Goal: Entertainment & Leisure: Consume media (video, audio)

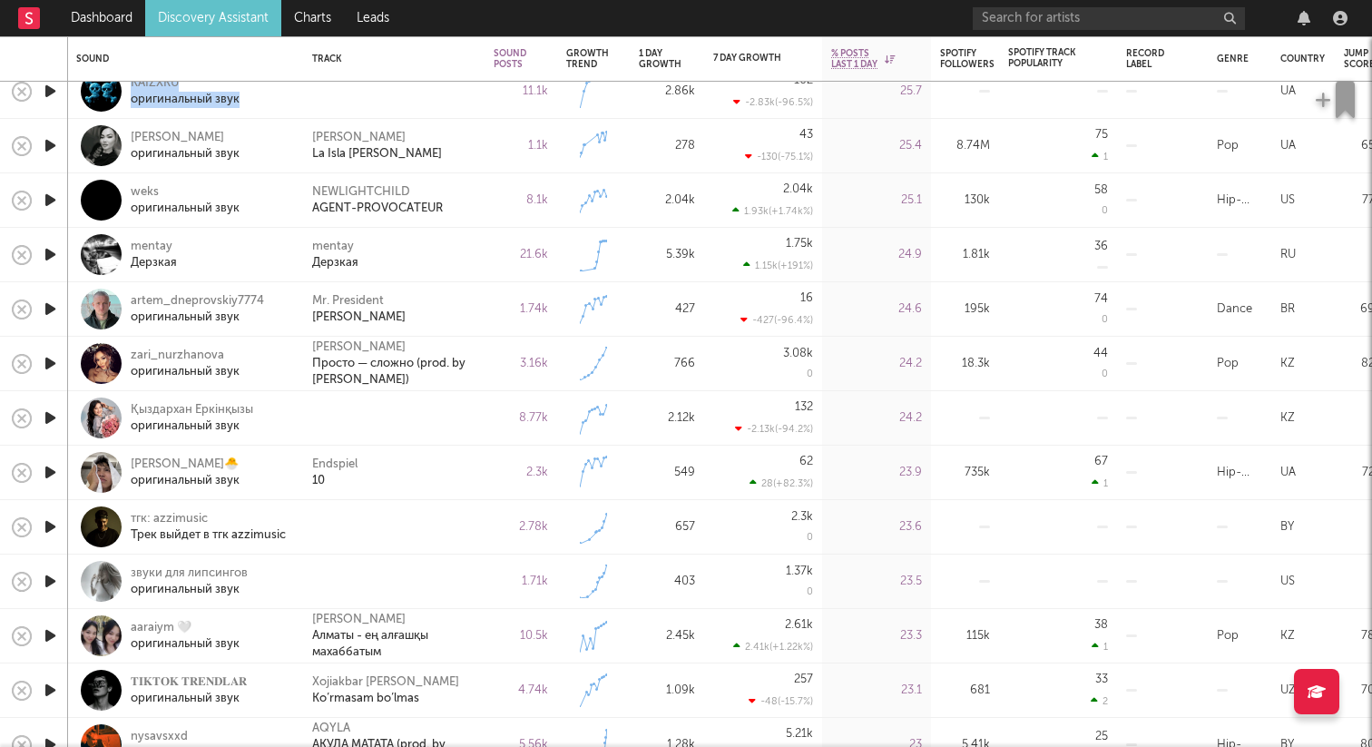
click at [54, 413] on icon "button" at bounding box center [50, 418] width 19 height 23
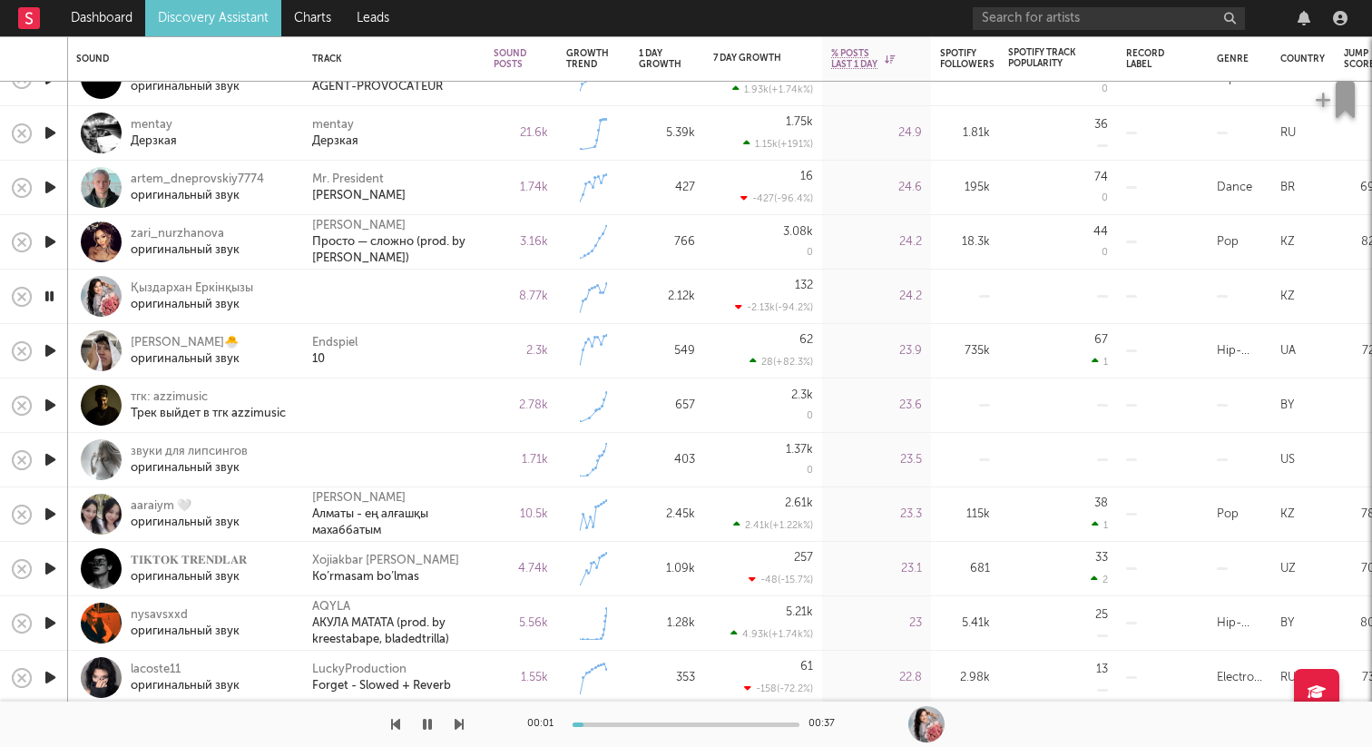
click at [52, 406] on icon "button" at bounding box center [50, 405] width 19 height 23
click at [54, 451] on icon "button" at bounding box center [50, 459] width 19 height 23
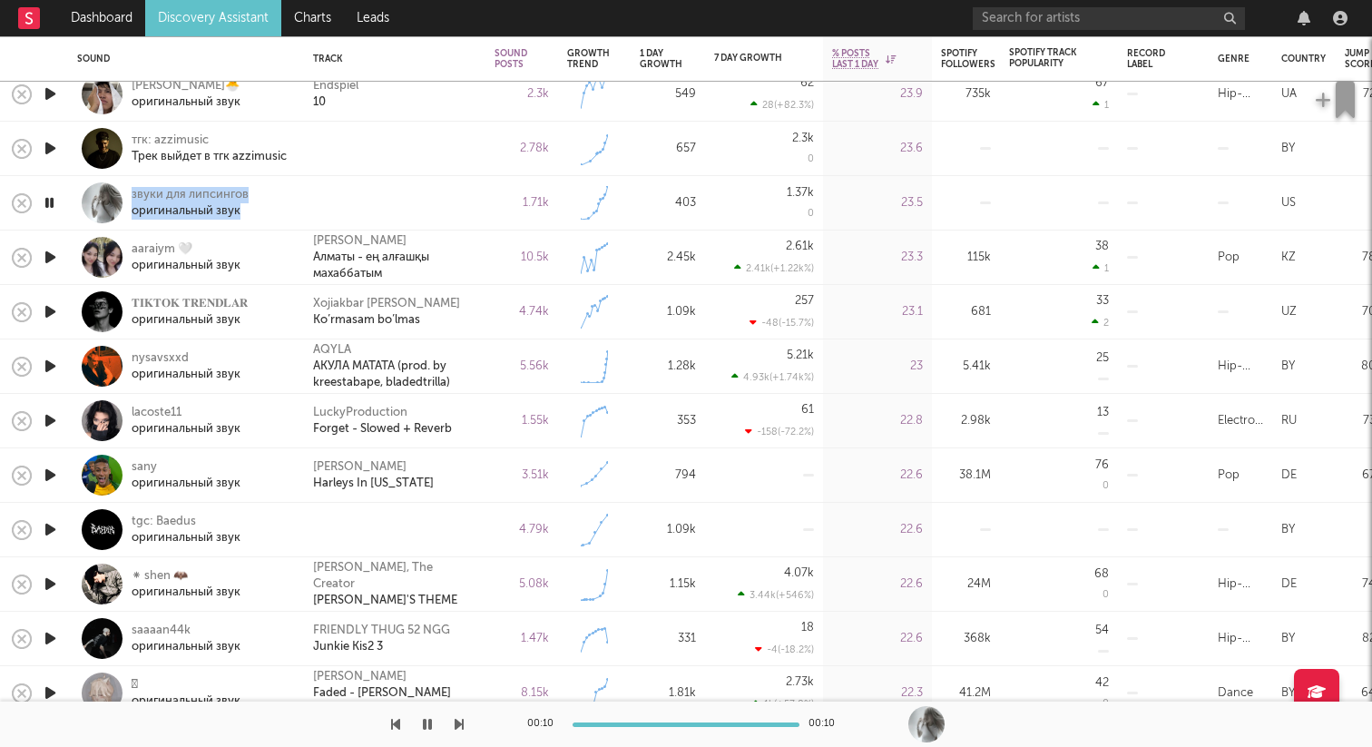
click at [42, 199] on icon "button" at bounding box center [49, 203] width 17 height 23
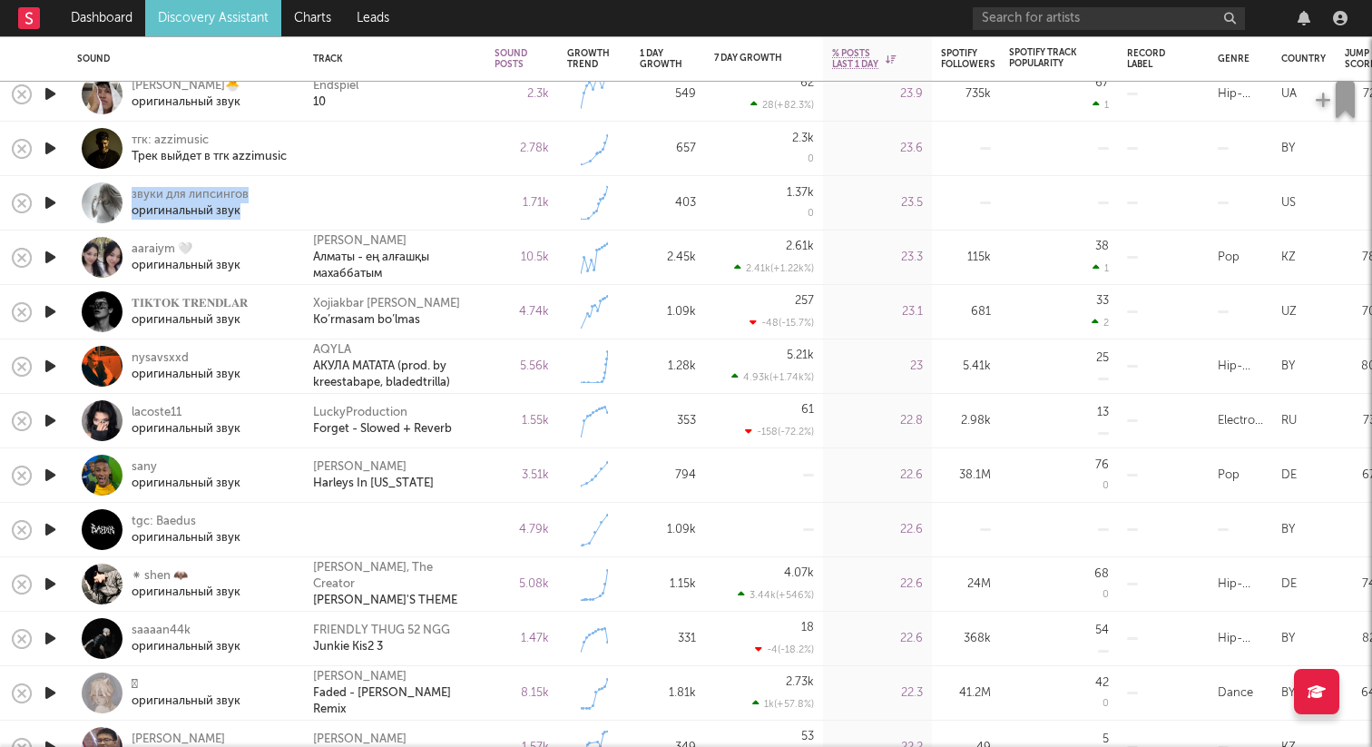
click at [42, 199] on icon "button" at bounding box center [50, 203] width 19 height 23
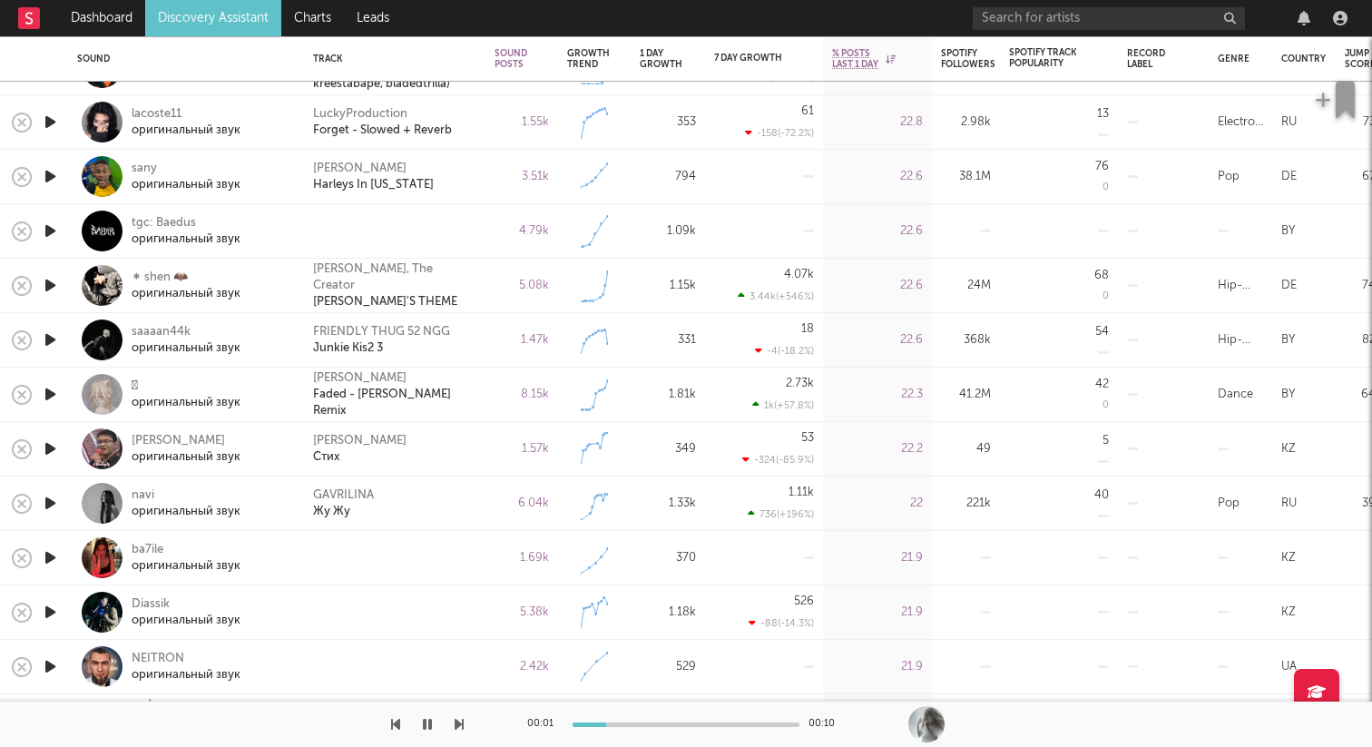
click at [52, 227] on icon "button" at bounding box center [50, 231] width 19 height 23
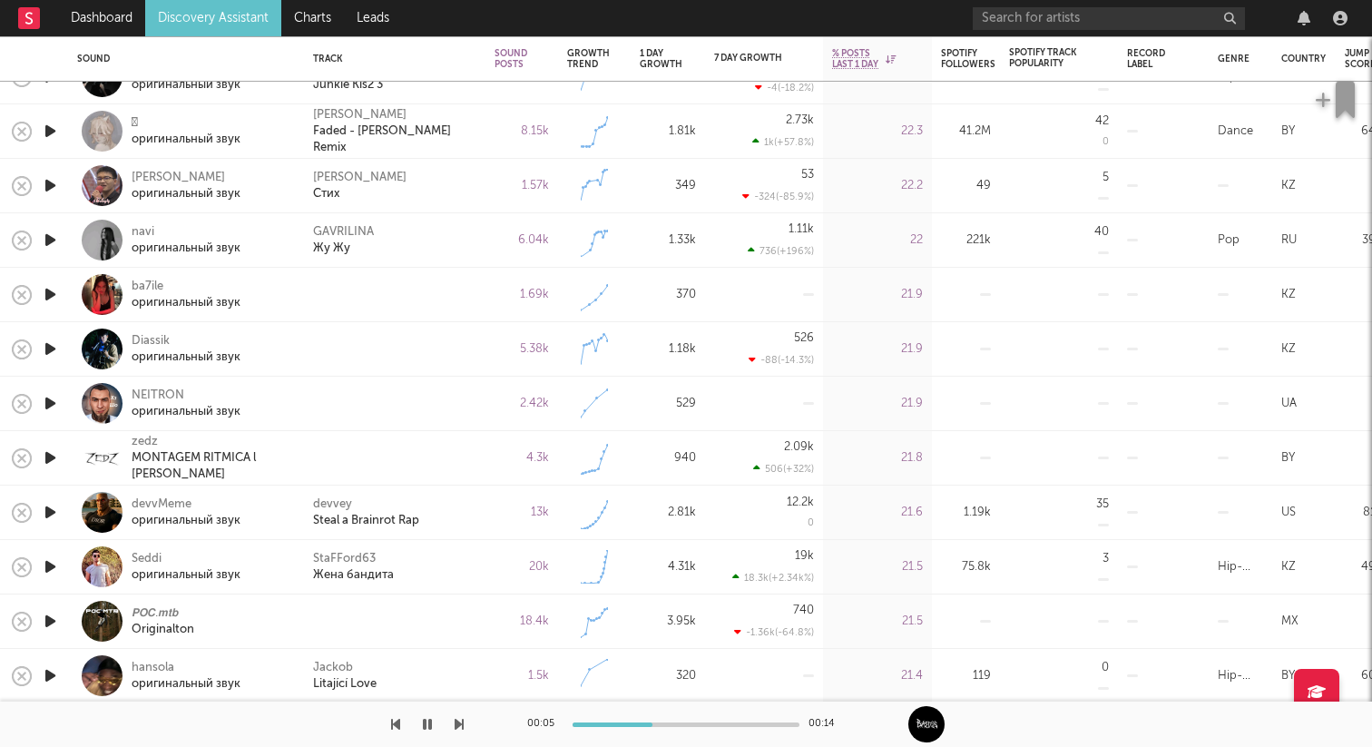
click at [55, 295] on icon "button" at bounding box center [50, 294] width 19 height 23
click at [49, 352] on icon "button" at bounding box center [50, 349] width 19 height 23
click at [49, 352] on icon "button" at bounding box center [49, 349] width 17 height 23
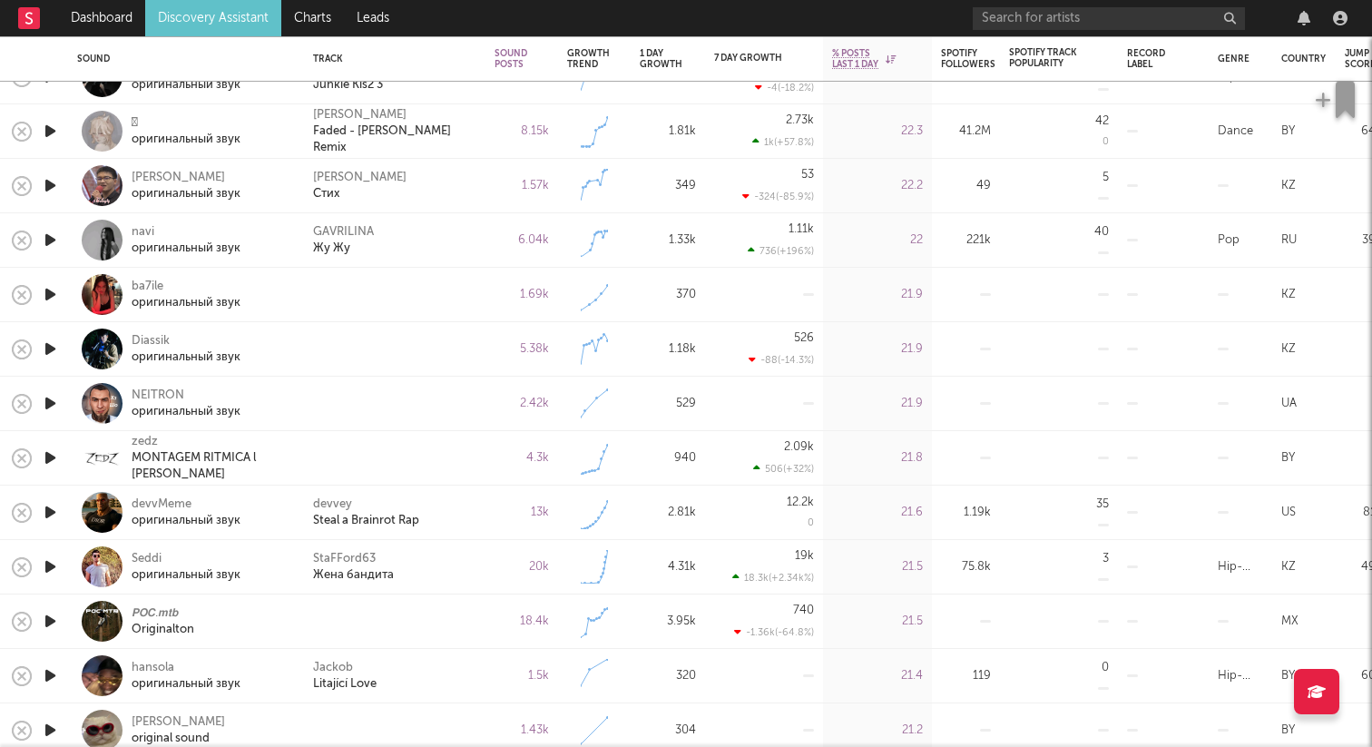
click at [54, 406] on icon "button" at bounding box center [50, 403] width 19 height 23
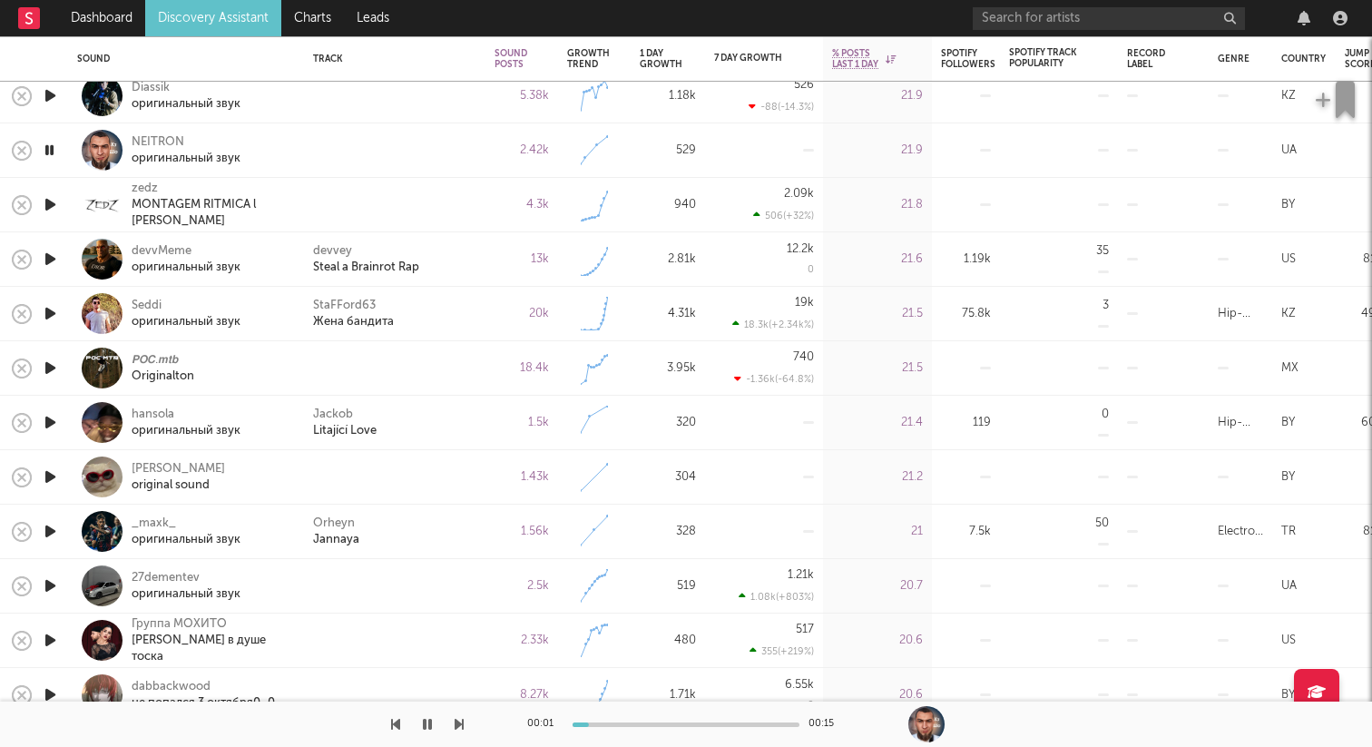
click at [49, 369] on icon "button" at bounding box center [50, 368] width 19 height 23
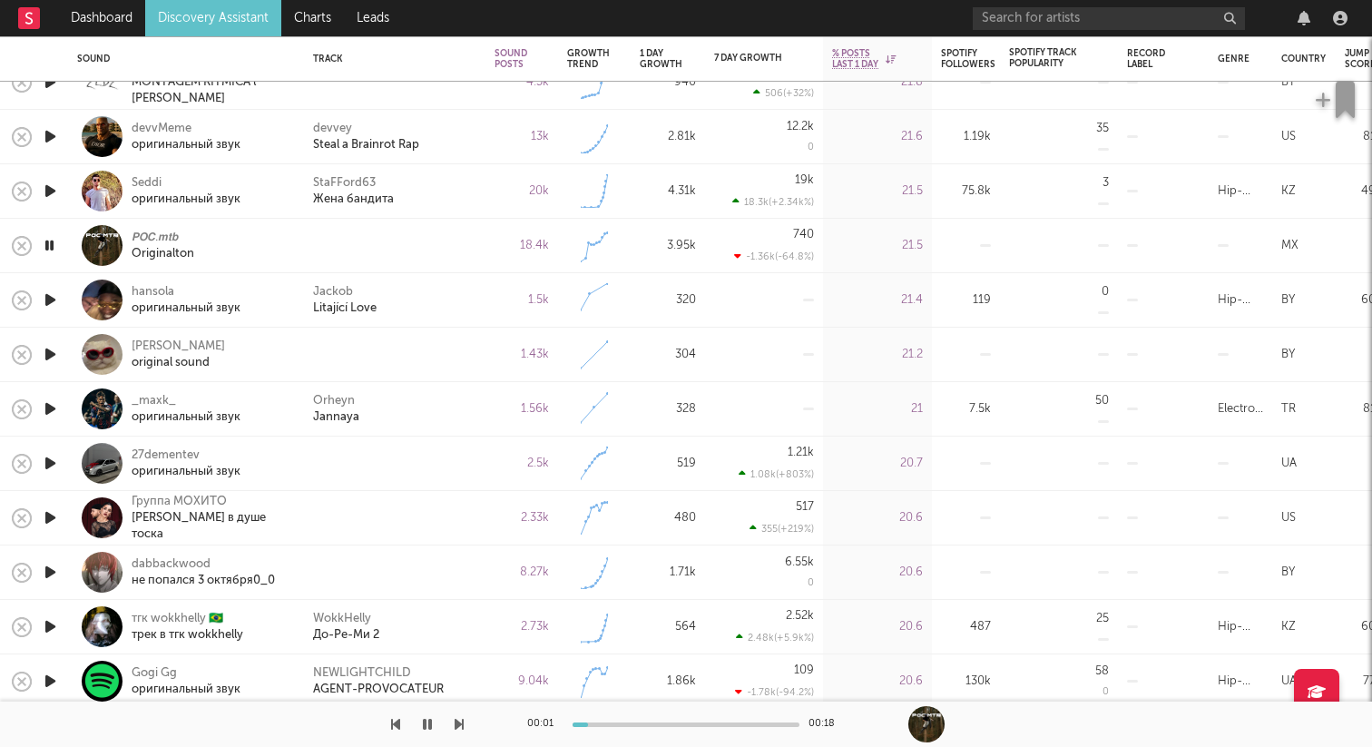
click at [47, 359] on icon "button" at bounding box center [50, 354] width 19 height 23
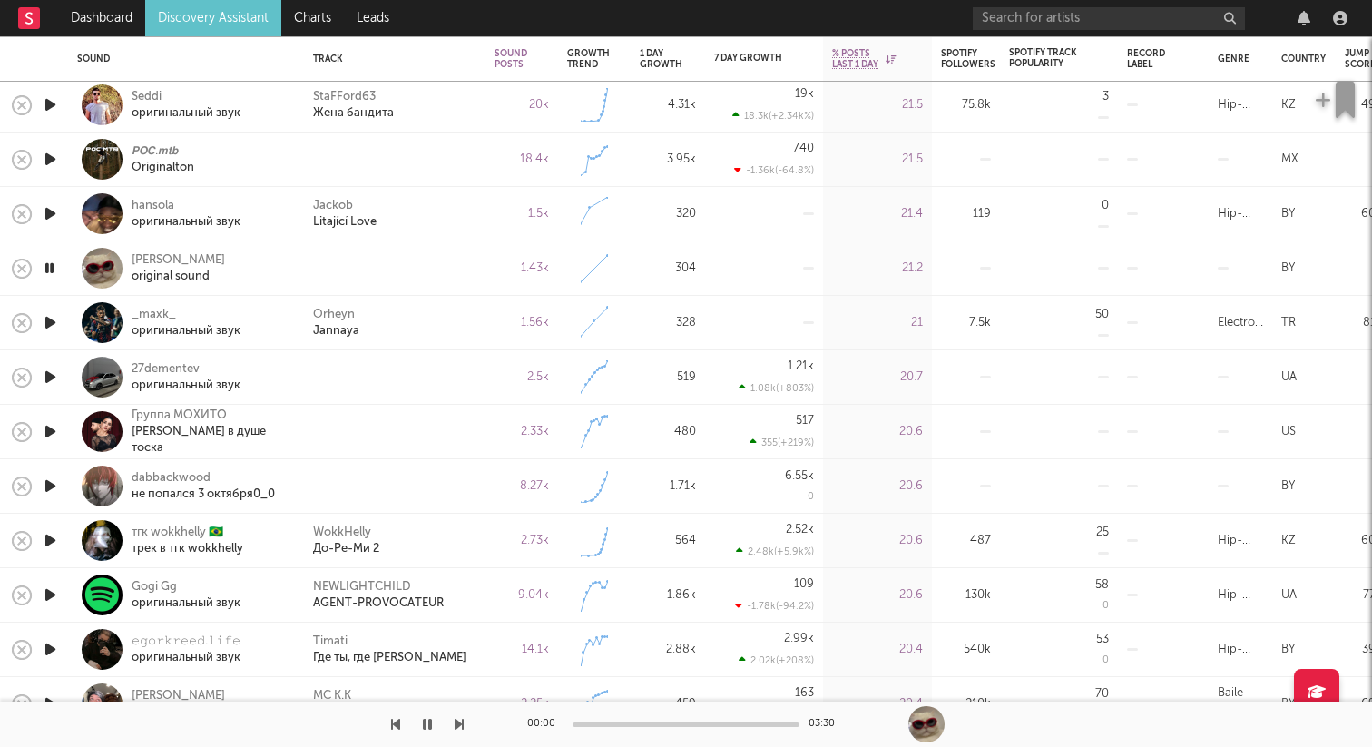
click at [50, 369] on icon "button" at bounding box center [50, 377] width 19 height 23
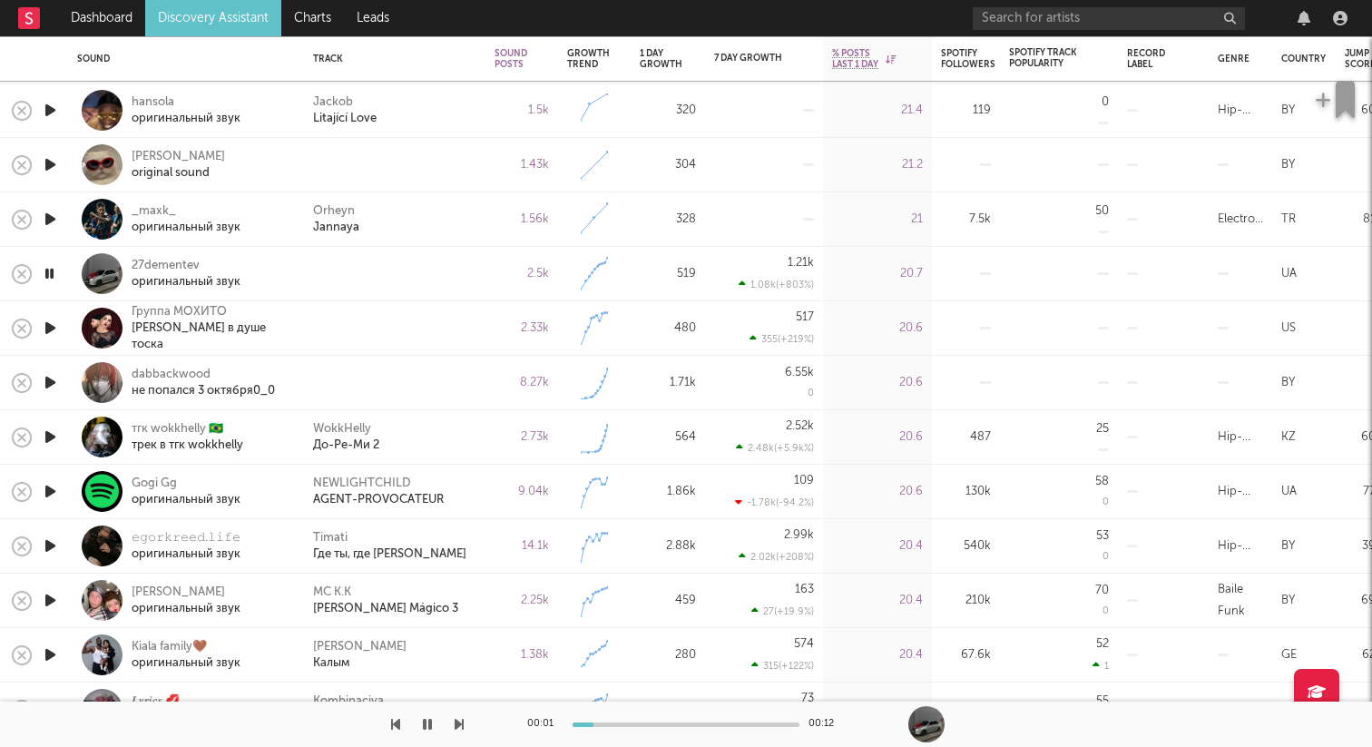
click at [48, 323] on icon "button" at bounding box center [50, 328] width 19 height 23
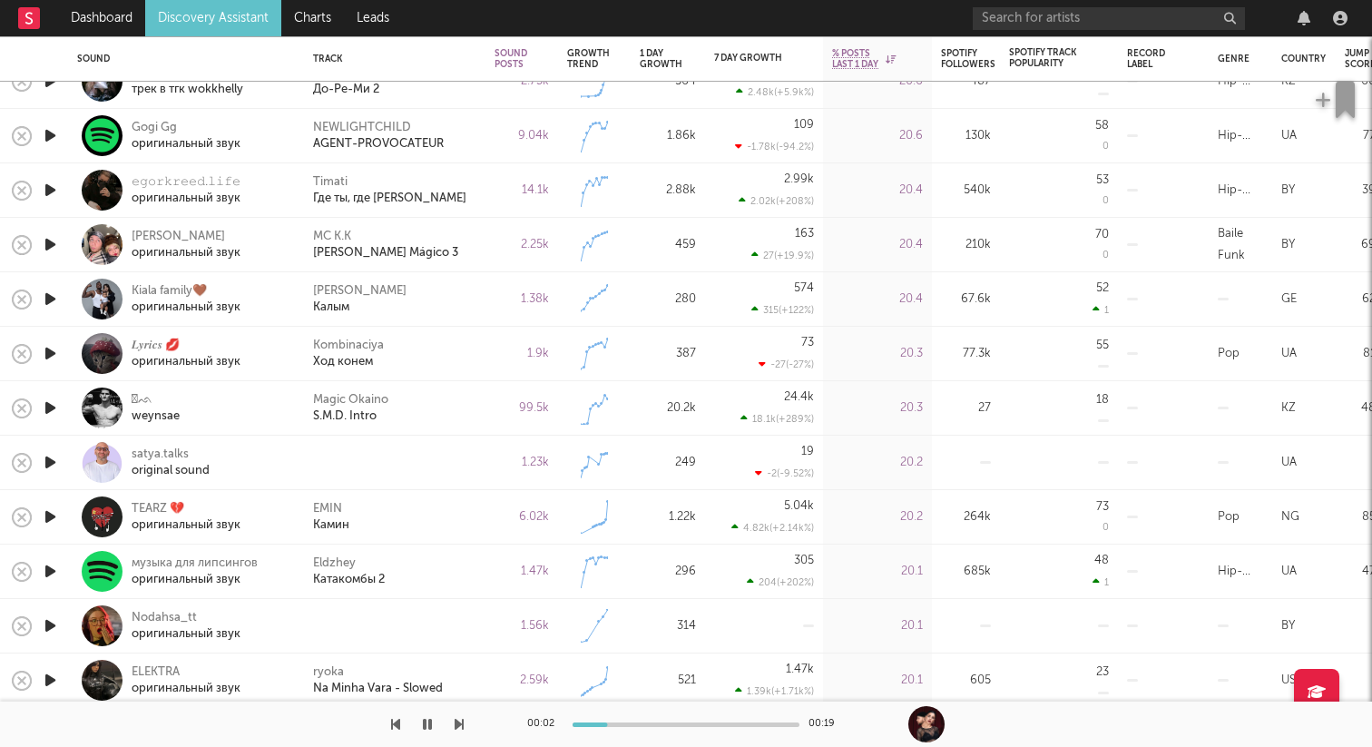
click at [50, 461] on icon "button" at bounding box center [50, 462] width 19 height 23
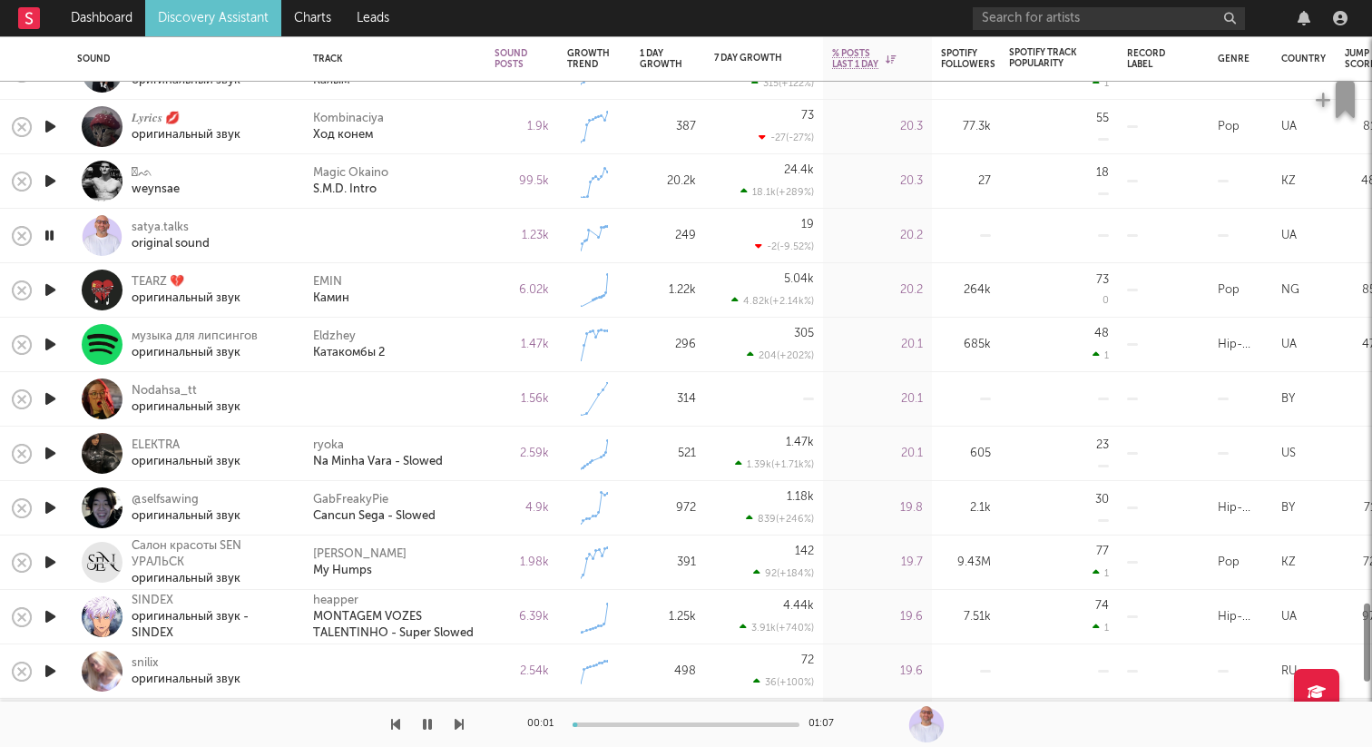
click at [50, 396] on icon "button" at bounding box center [50, 399] width 19 height 23
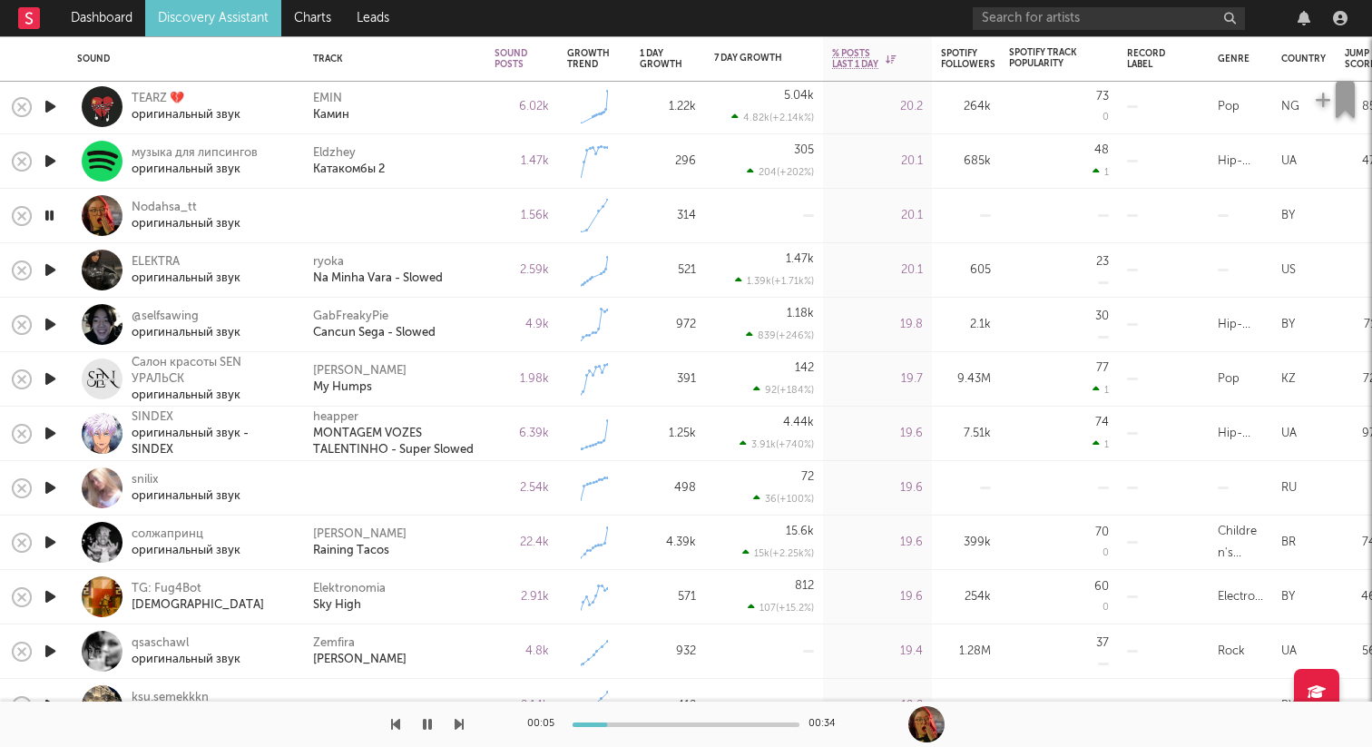
click at [50, 487] on icon "button" at bounding box center [50, 488] width 19 height 23
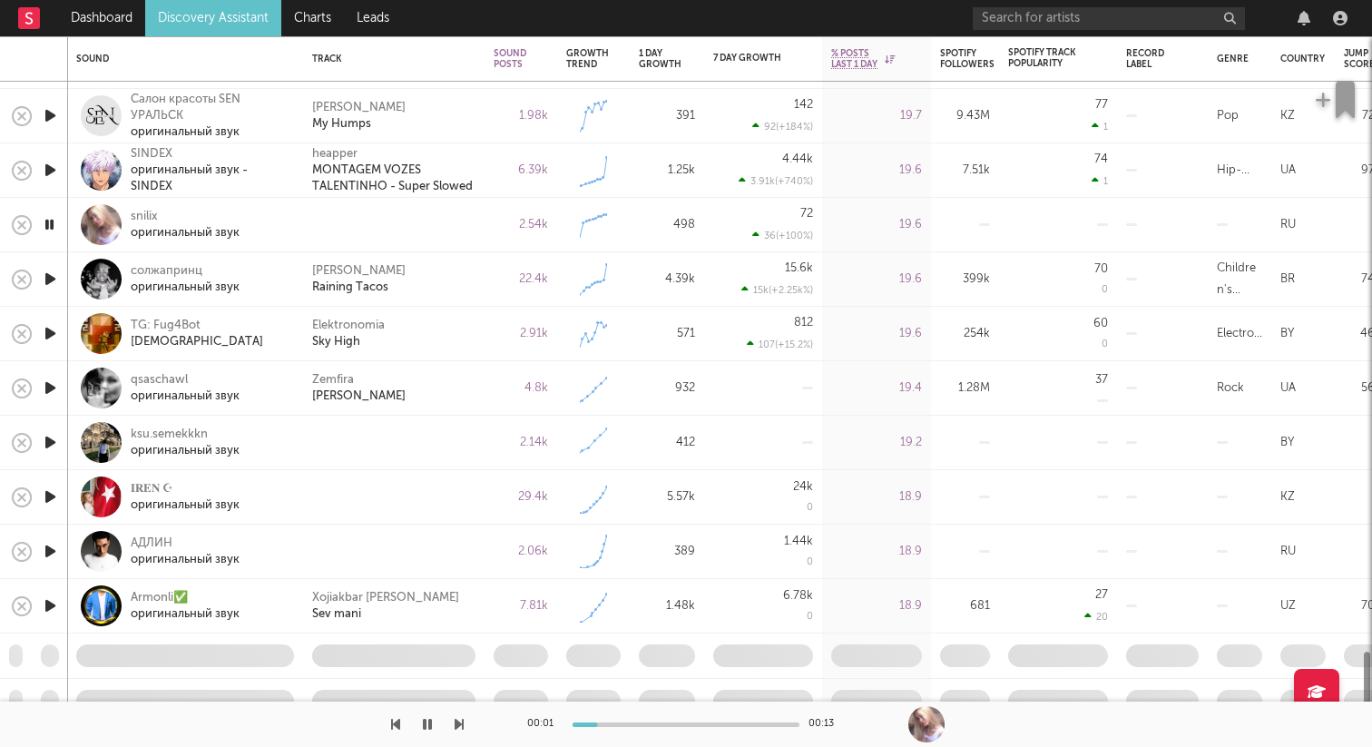
click at [49, 441] on icon "button" at bounding box center [50, 442] width 19 height 23
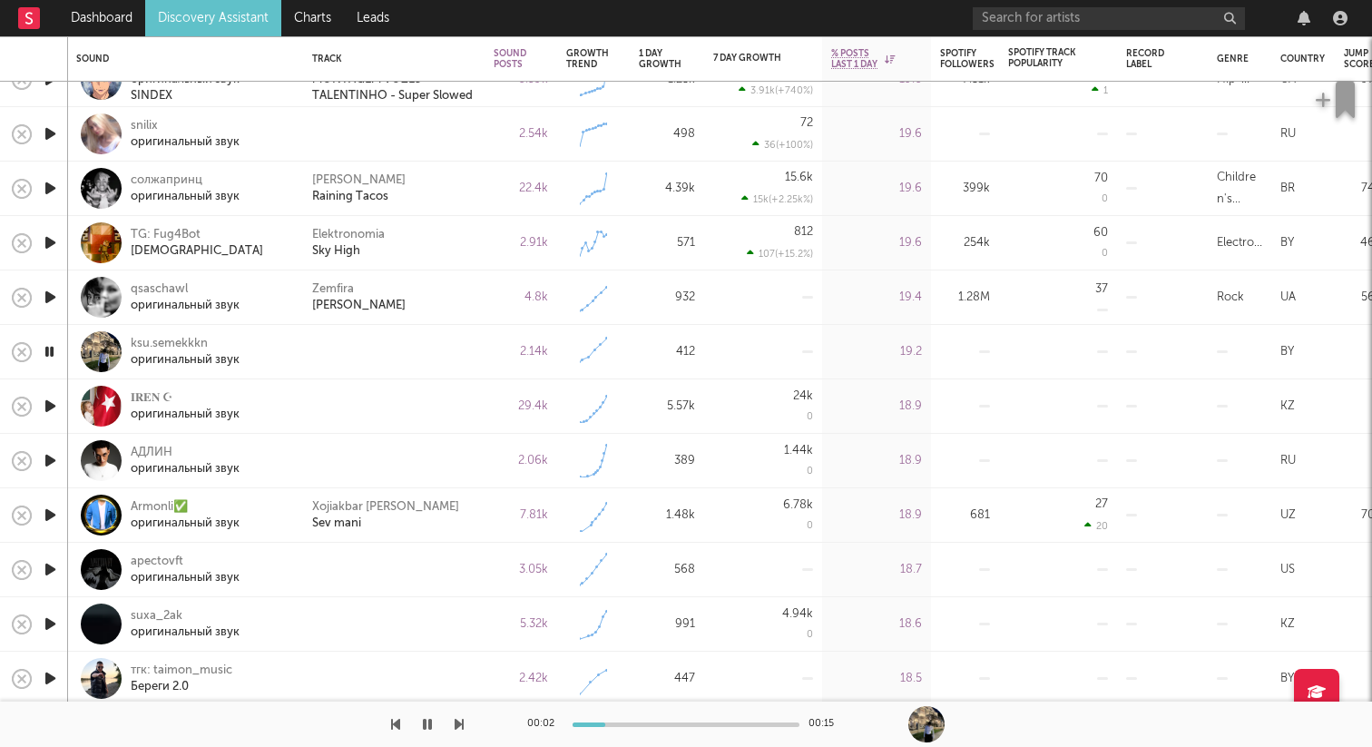
click at [45, 414] on icon "button" at bounding box center [50, 406] width 19 height 23
click at [47, 454] on icon "button" at bounding box center [50, 460] width 19 height 23
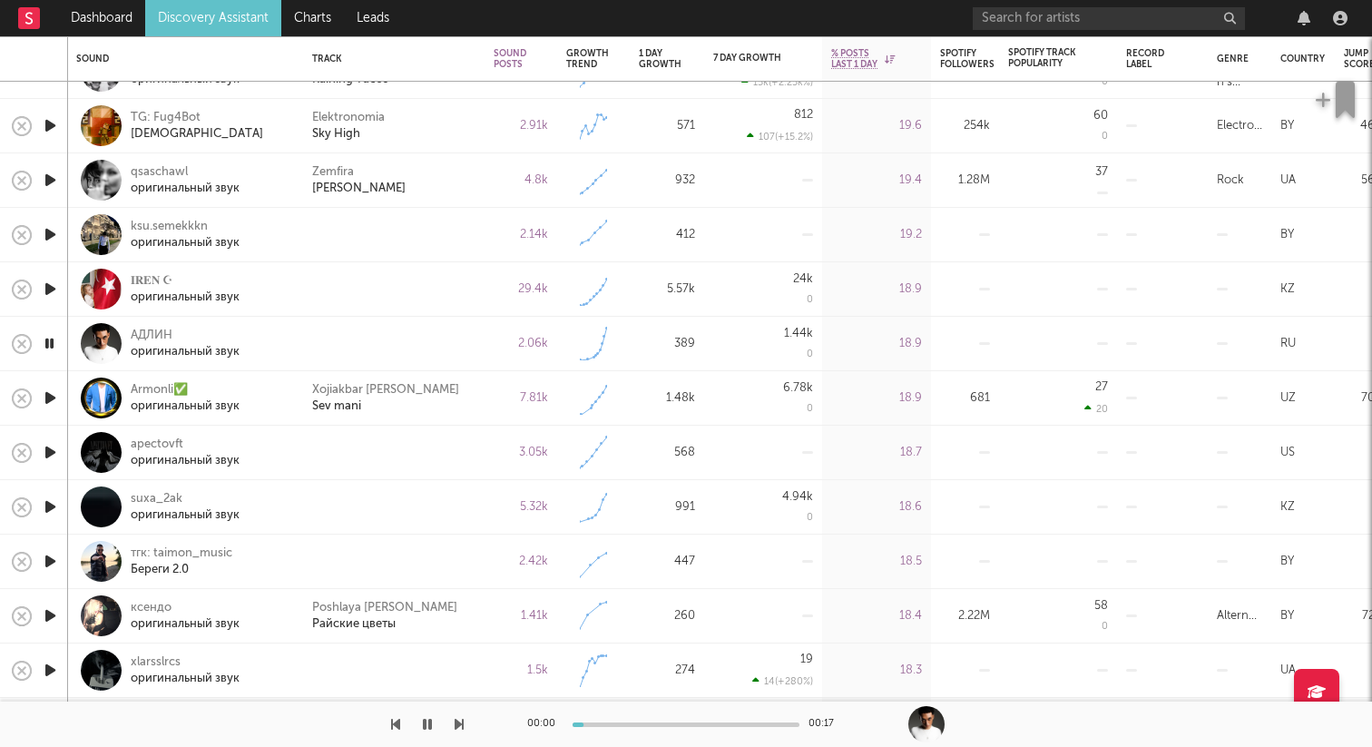
click at [45, 443] on icon "button" at bounding box center [50, 452] width 19 height 23
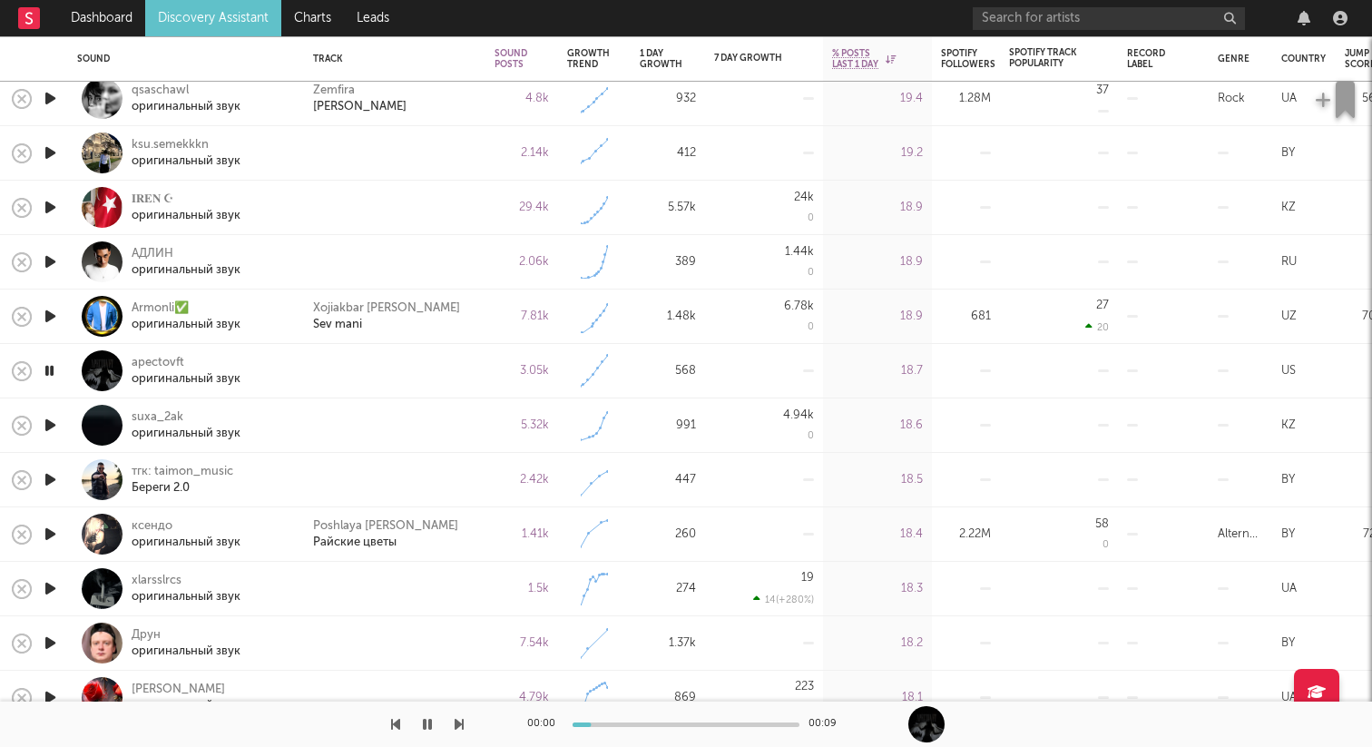
click at [50, 408] on div at bounding box center [50, 425] width 36 height 54
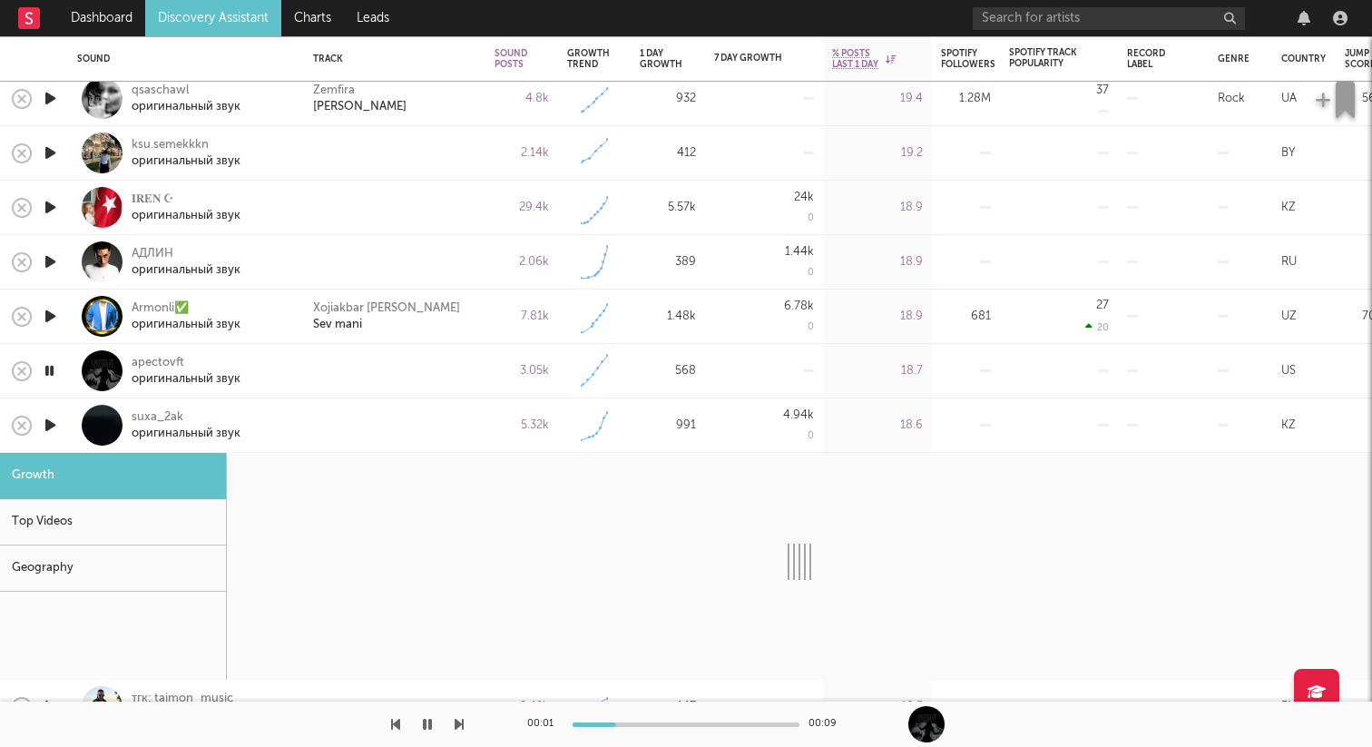
click at [84, 417] on div at bounding box center [102, 425] width 41 height 41
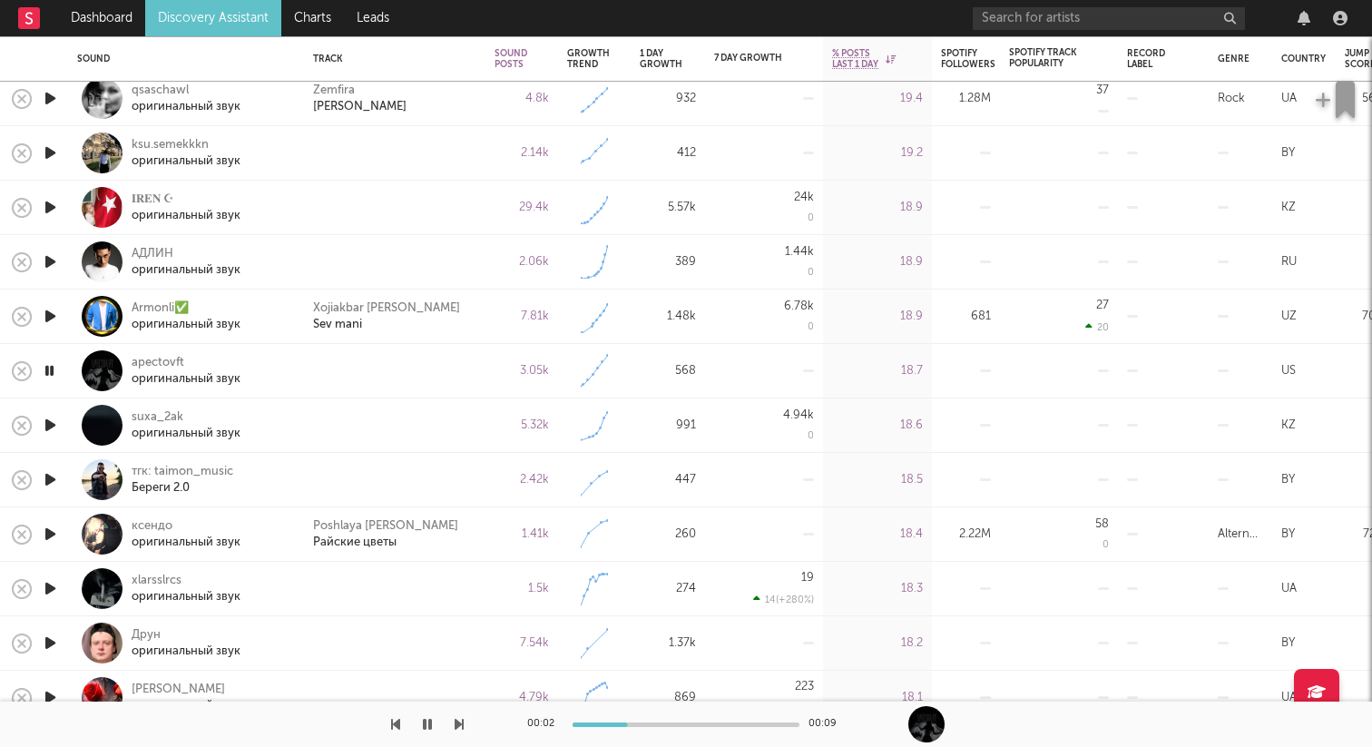
click at [51, 419] on icon "button" at bounding box center [50, 425] width 19 height 23
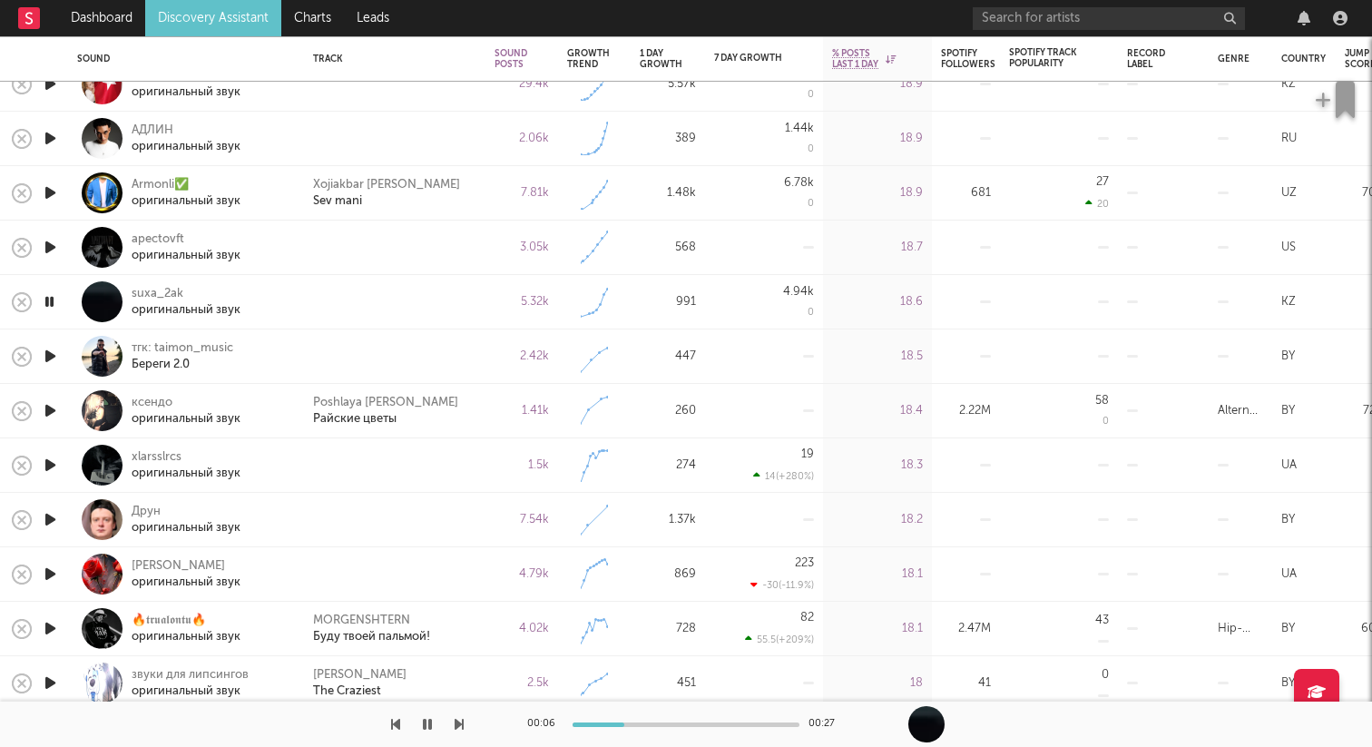
click at [51, 468] on icon "button" at bounding box center [50, 465] width 19 height 23
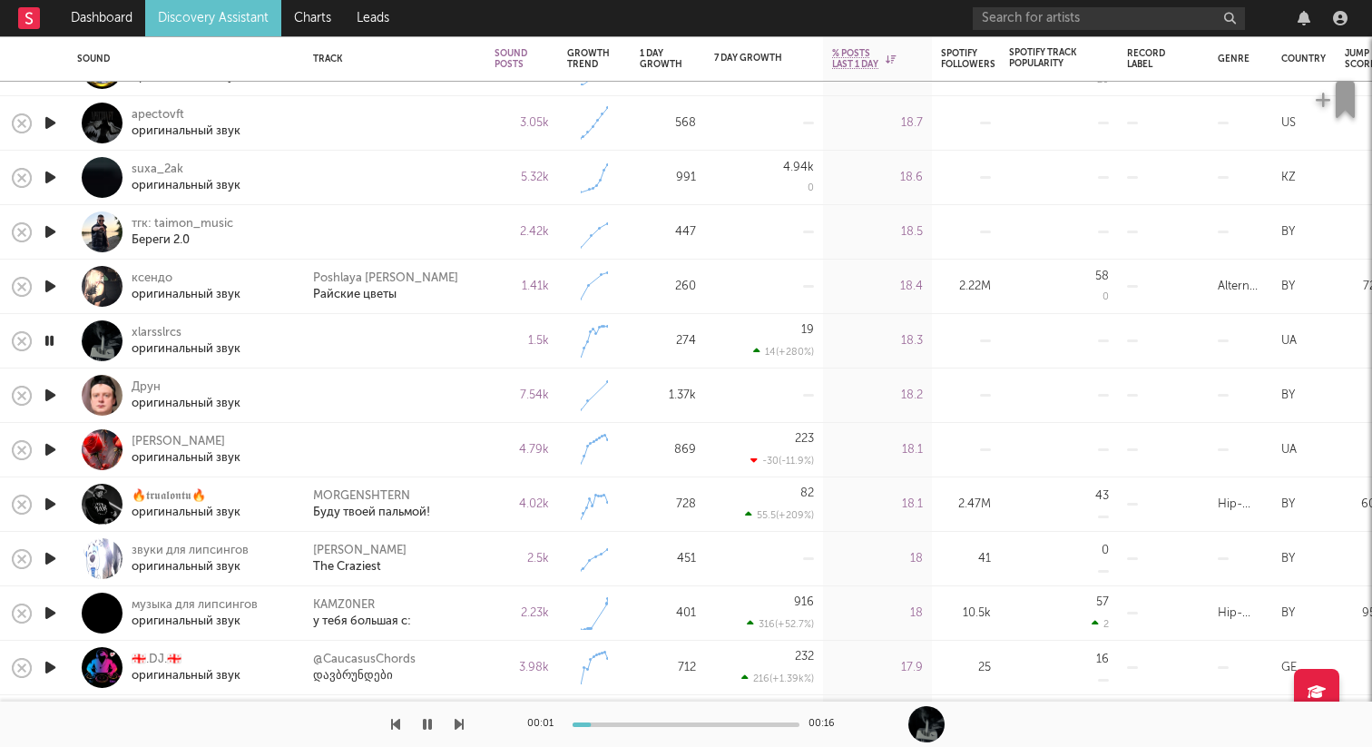
click at [48, 394] on icon "button" at bounding box center [50, 395] width 19 height 23
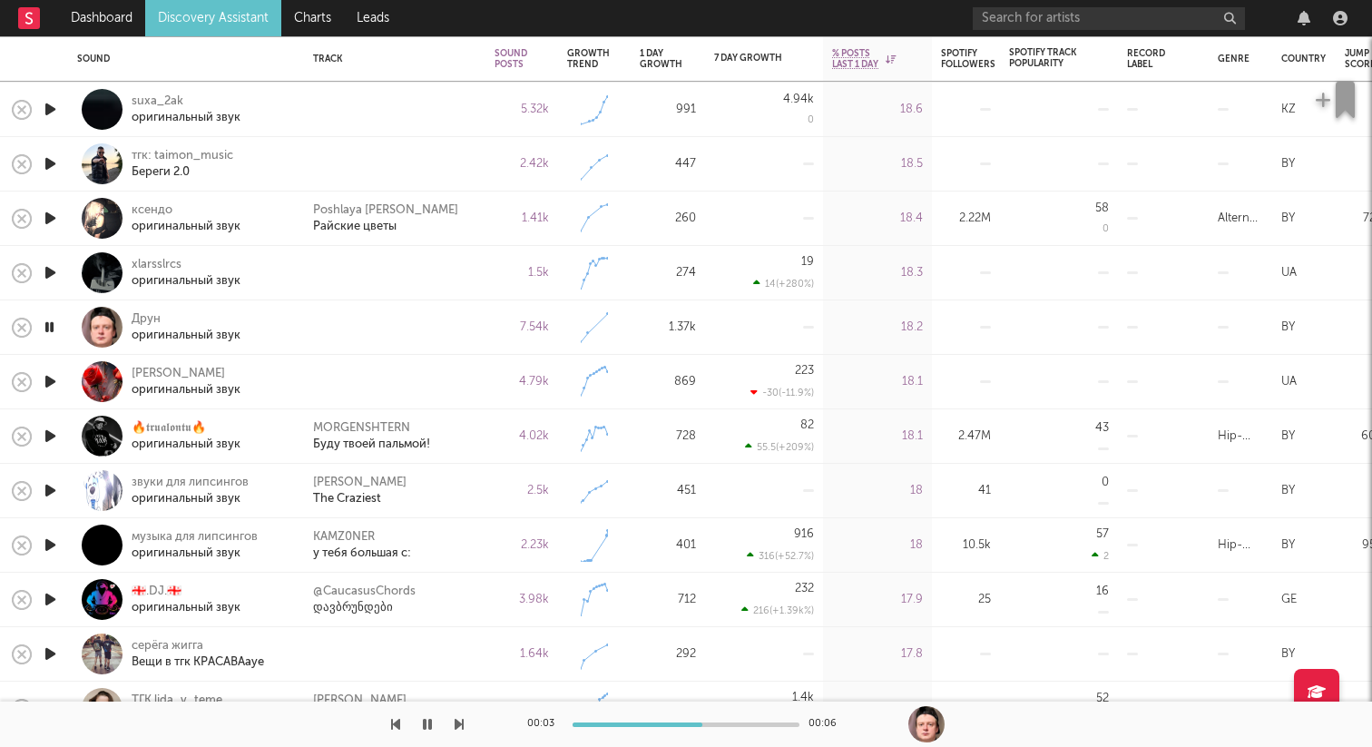
click at [47, 322] on icon "button" at bounding box center [49, 327] width 17 height 23
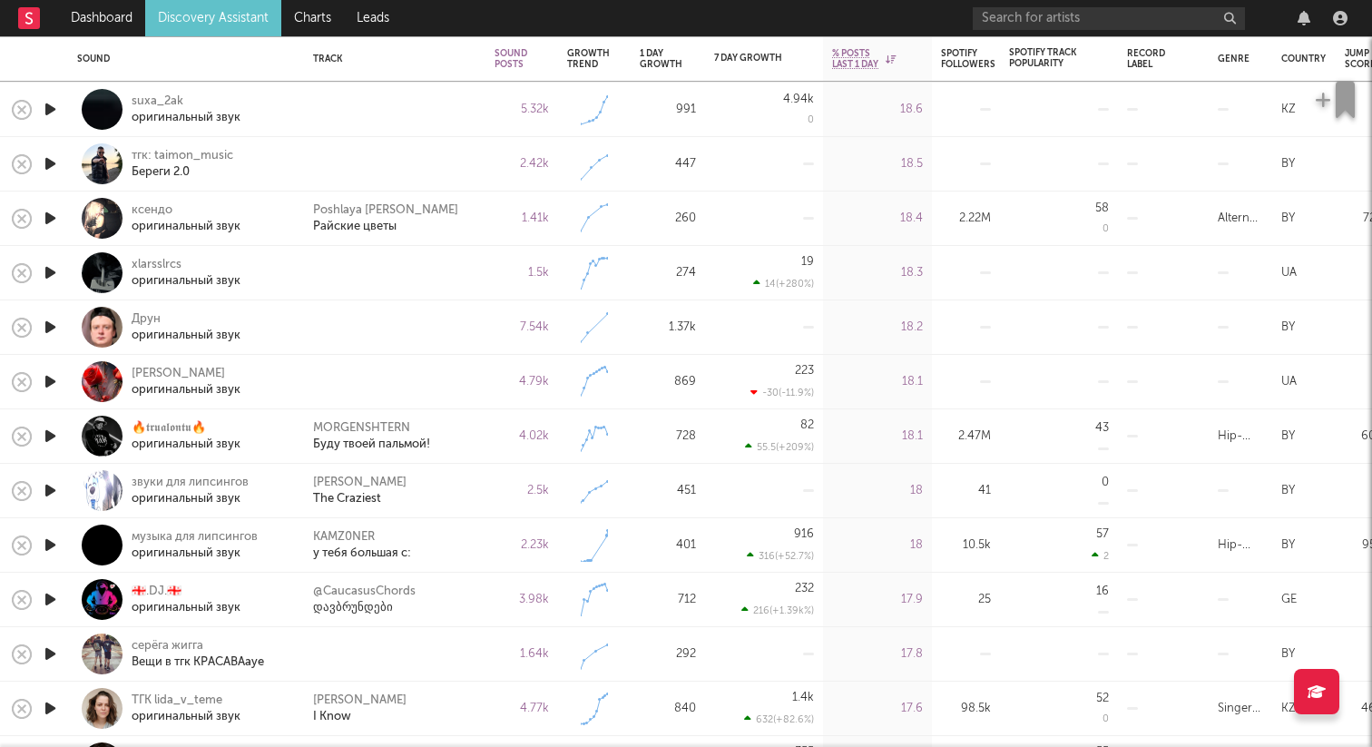
click at [54, 378] on icon "button" at bounding box center [50, 381] width 19 height 23
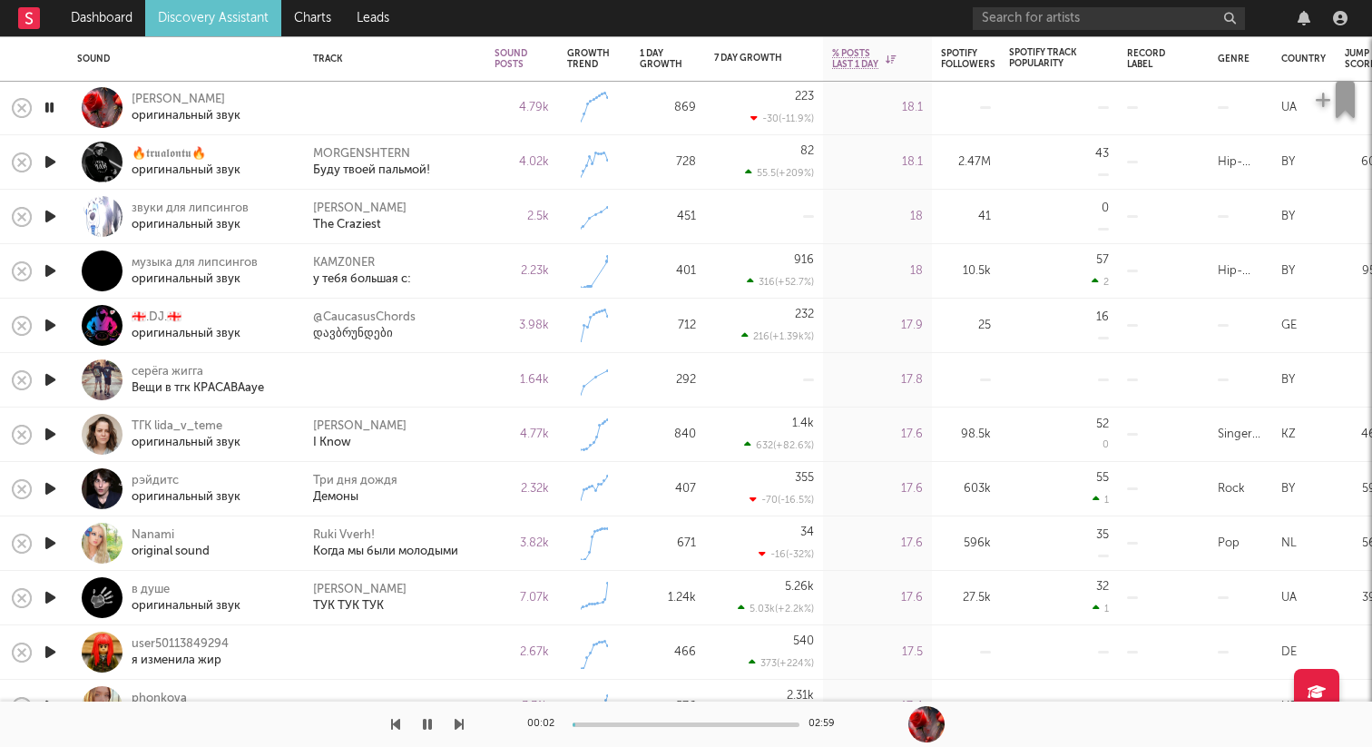
click at [49, 380] on icon "button" at bounding box center [50, 380] width 19 height 23
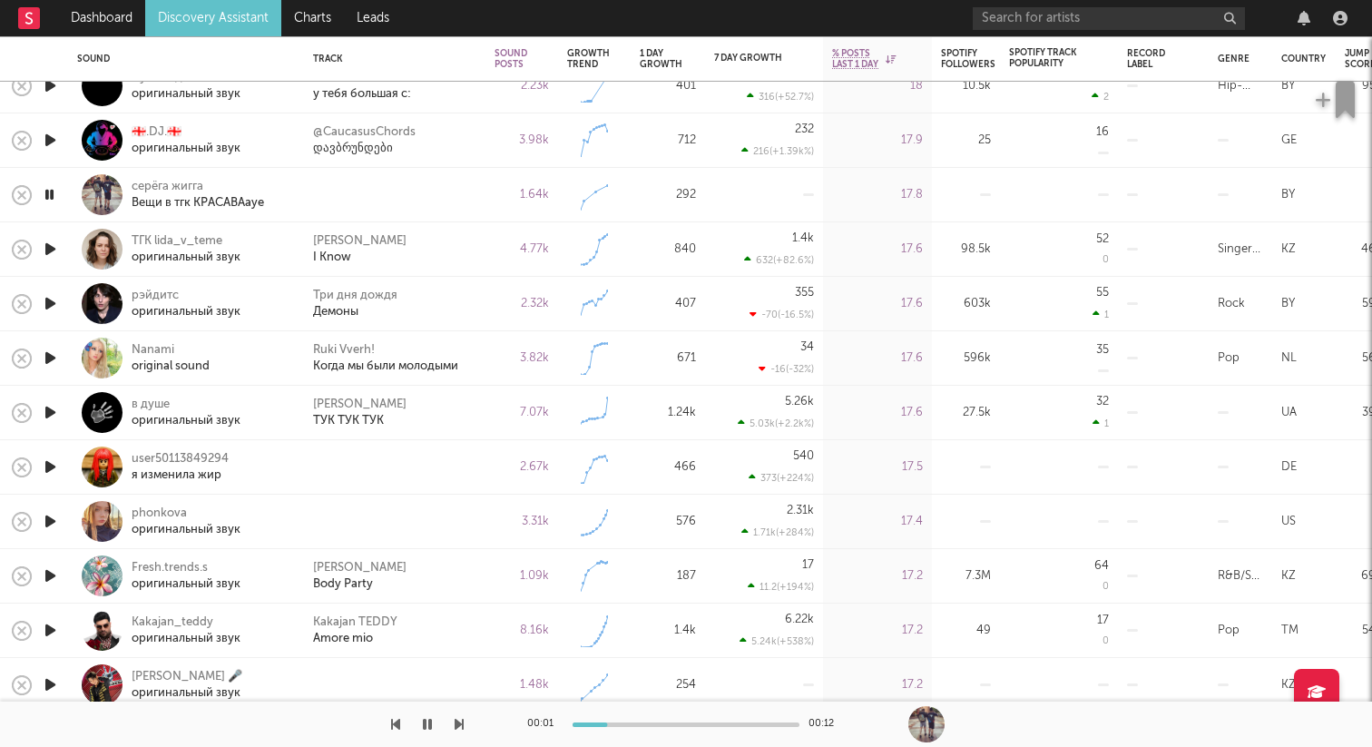
click at [54, 462] on icon "button" at bounding box center [50, 467] width 19 height 23
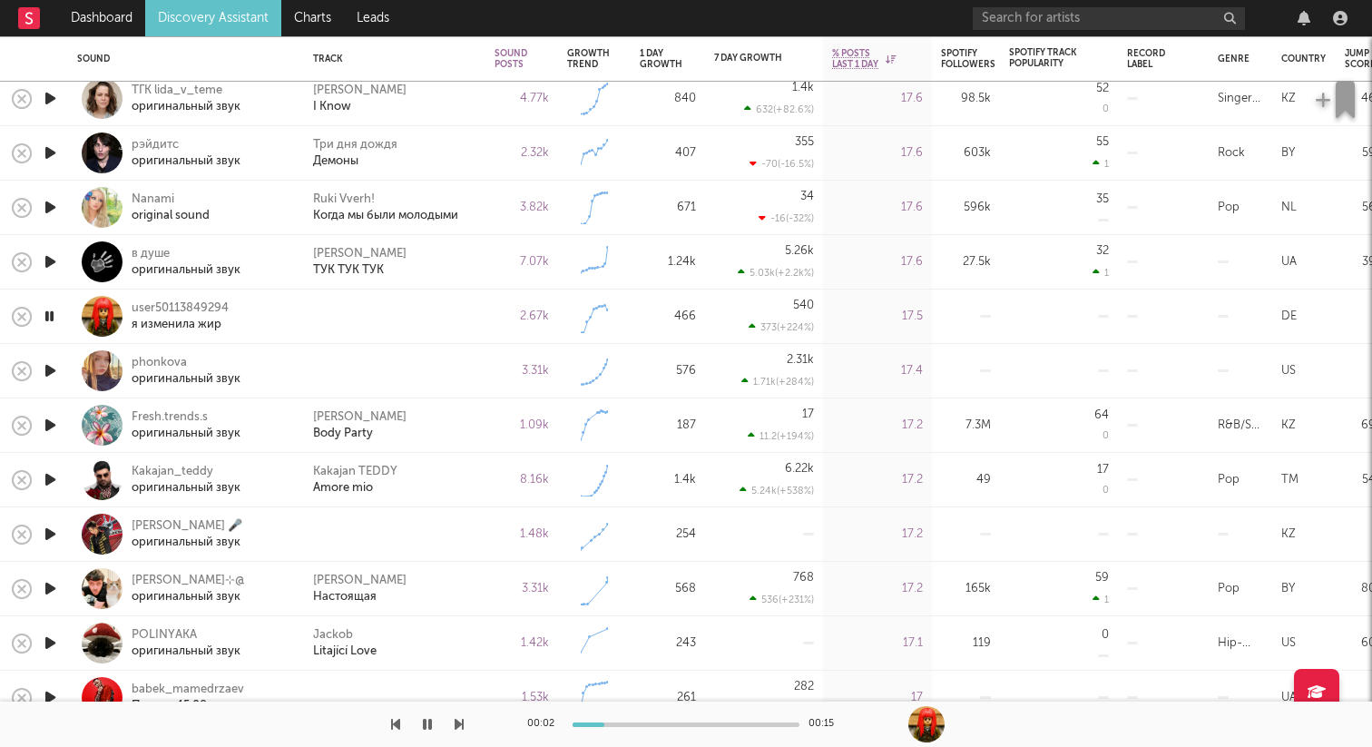
click at [52, 367] on icon "button" at bounding box center [50, 370] width 19 height 23
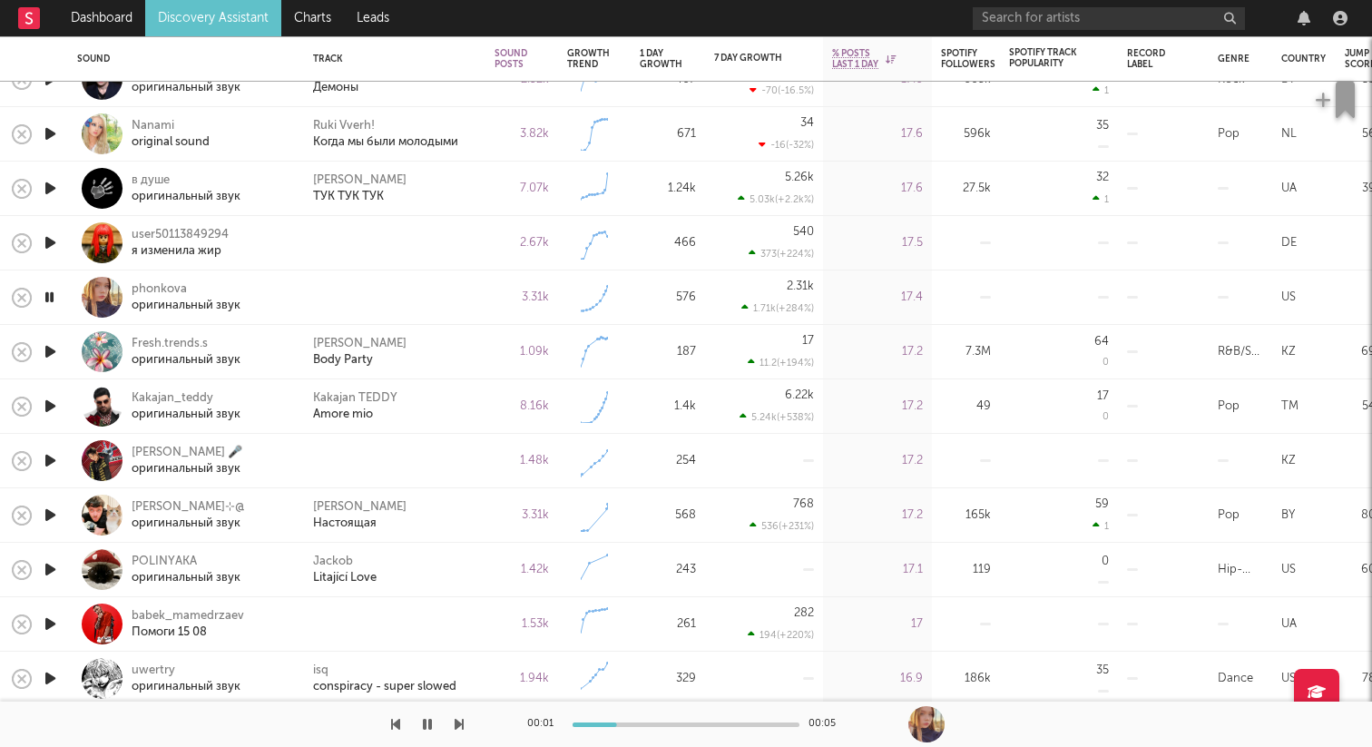
click at [55, 449] on icon "button" at bounding box center [50, 460] width 19 height 23
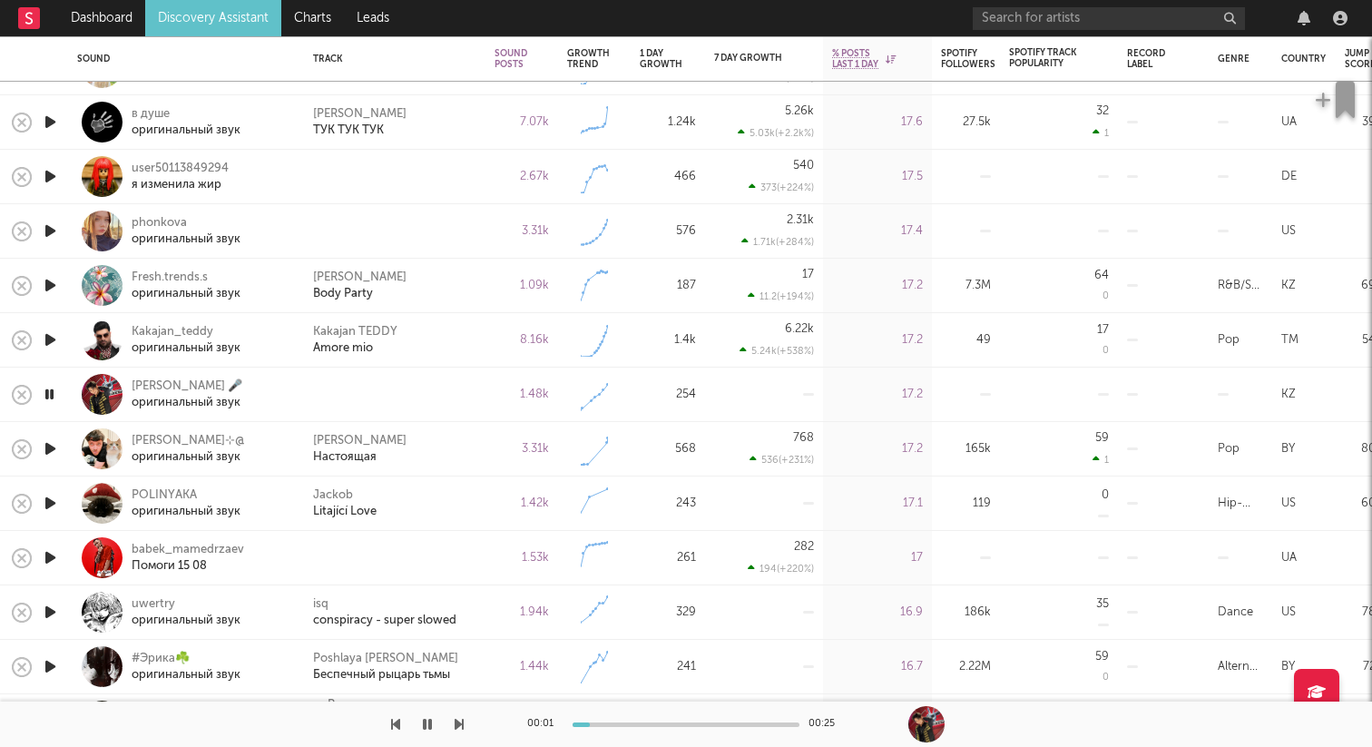
click at [55, 555] on icon "button" at bounding box center [50, 557] width 19 height 23
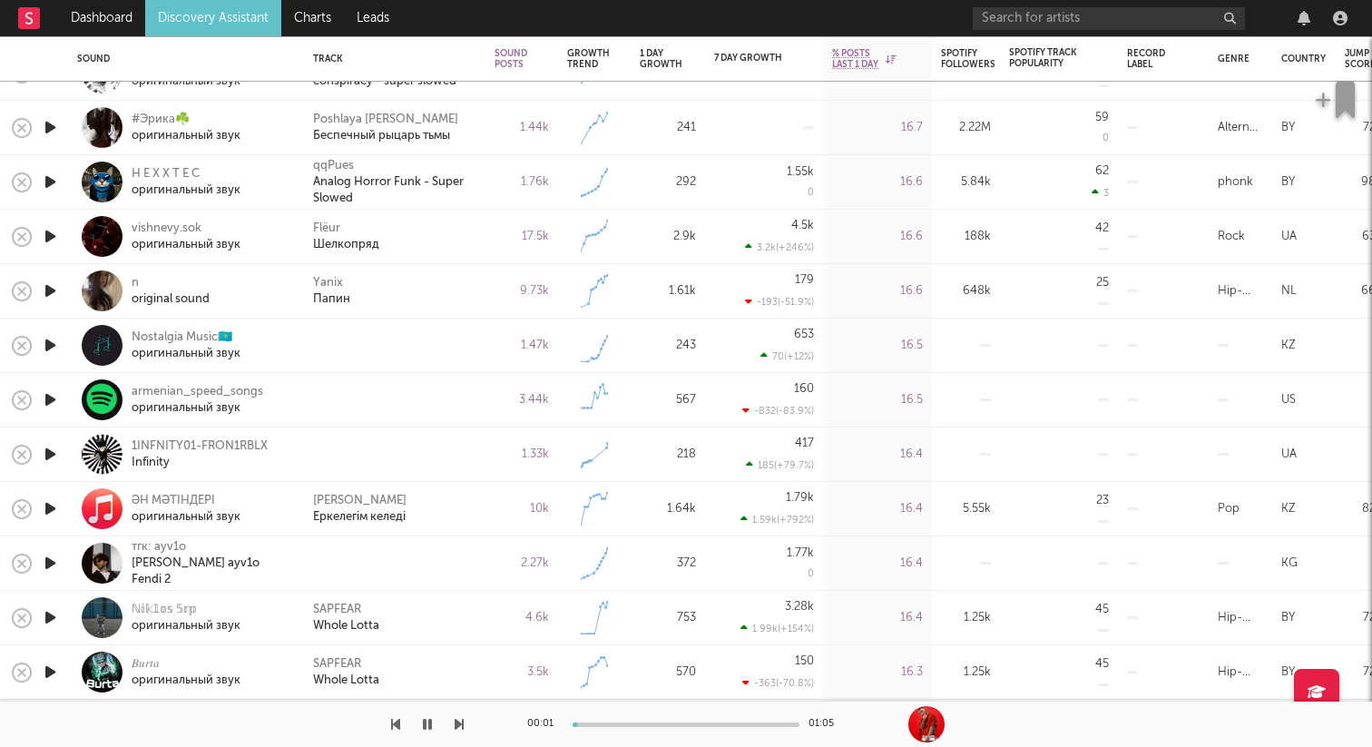
click at [49, 336] on icon "button" at bounding box center [50, 345] width 19 height 23
click at [47, 402] on icon "button" at bounding box center [50, 399] width 19 height 23
click at [46, 456] on icon "button" at bounding box center [50, 454] width 19 height 23
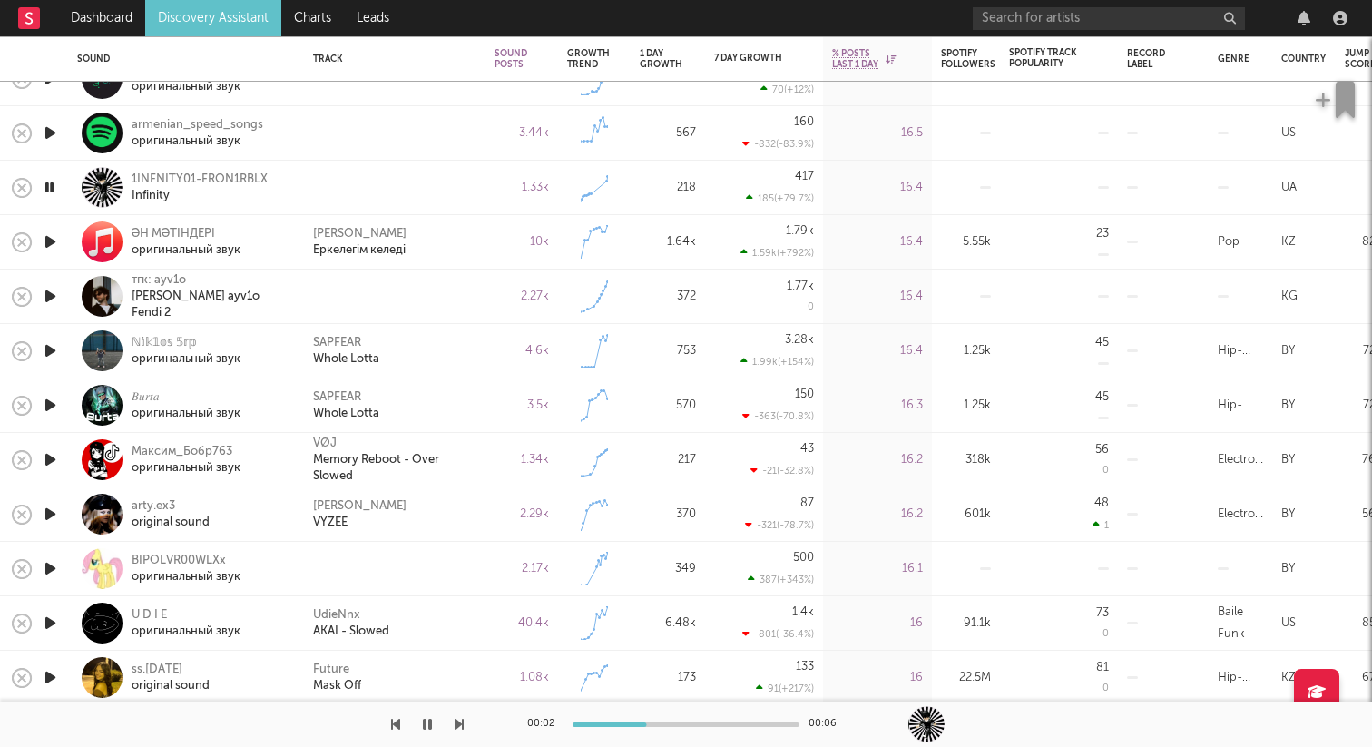
click at [51, 297] on icon "button" at bounding box center [50, 296] width 19 height 23
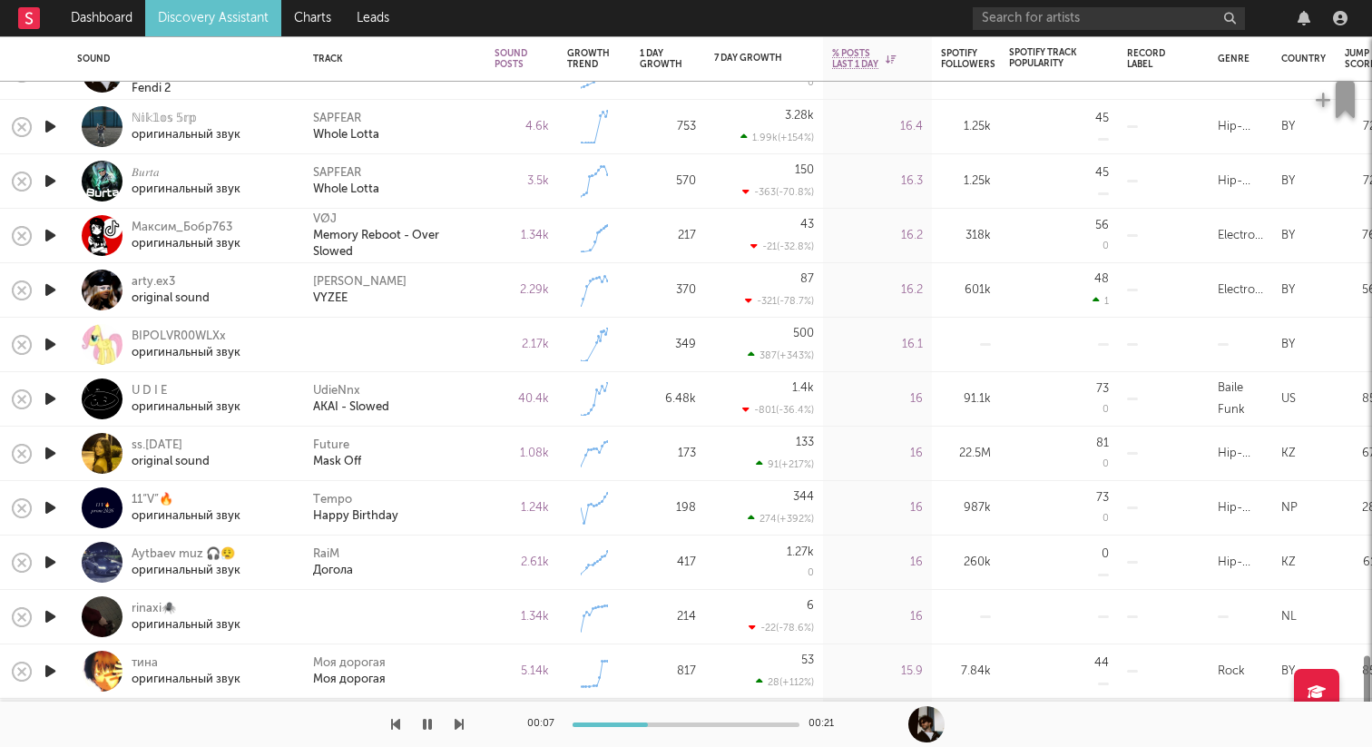
click at [54, 349] on icon "button" at bounding box center [50, 344] width 19 height 23
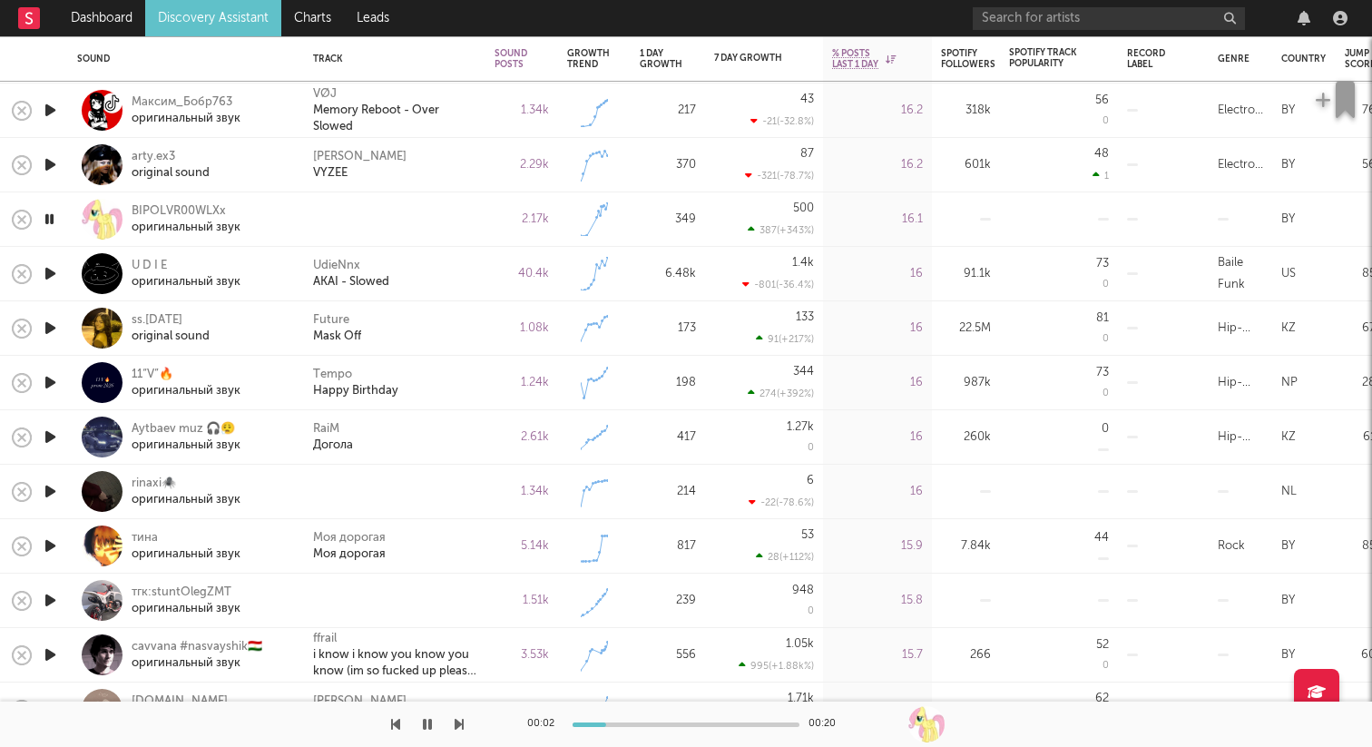
click at [55, 484] on icon "button" at bounding box center [50, 491] width 19 height 23
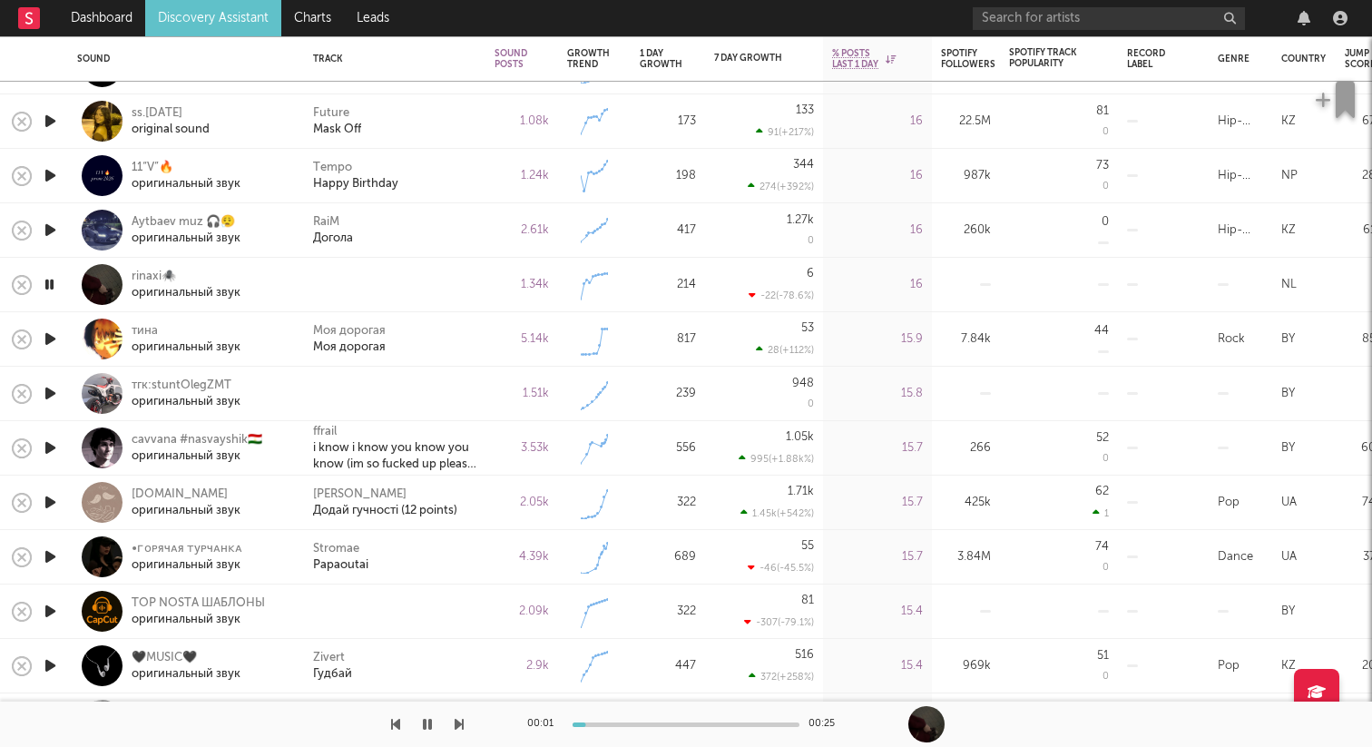
click at [51, 398] on icon "button" at bounding box center [50, 393] width 19 height 23
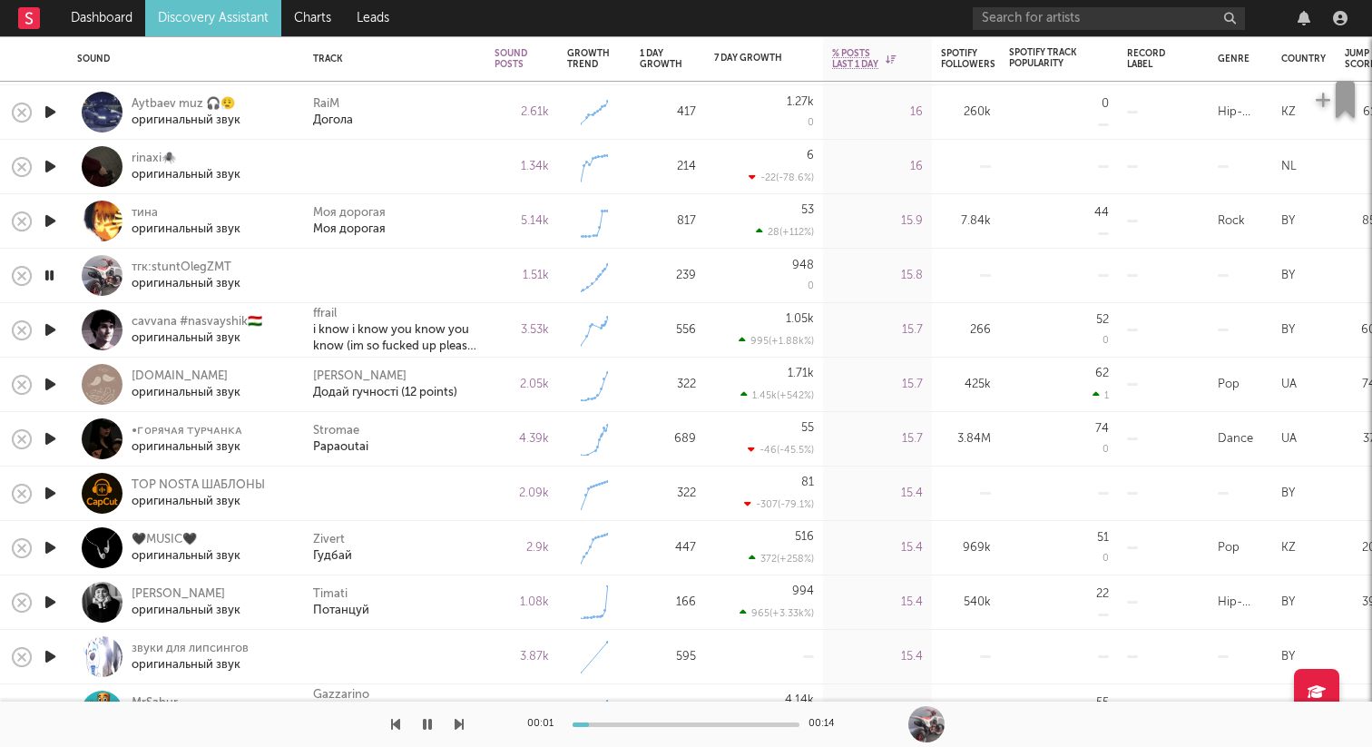
click at [54, 489] on icon "button" at bounding box center [50, 493] width 19 height 23
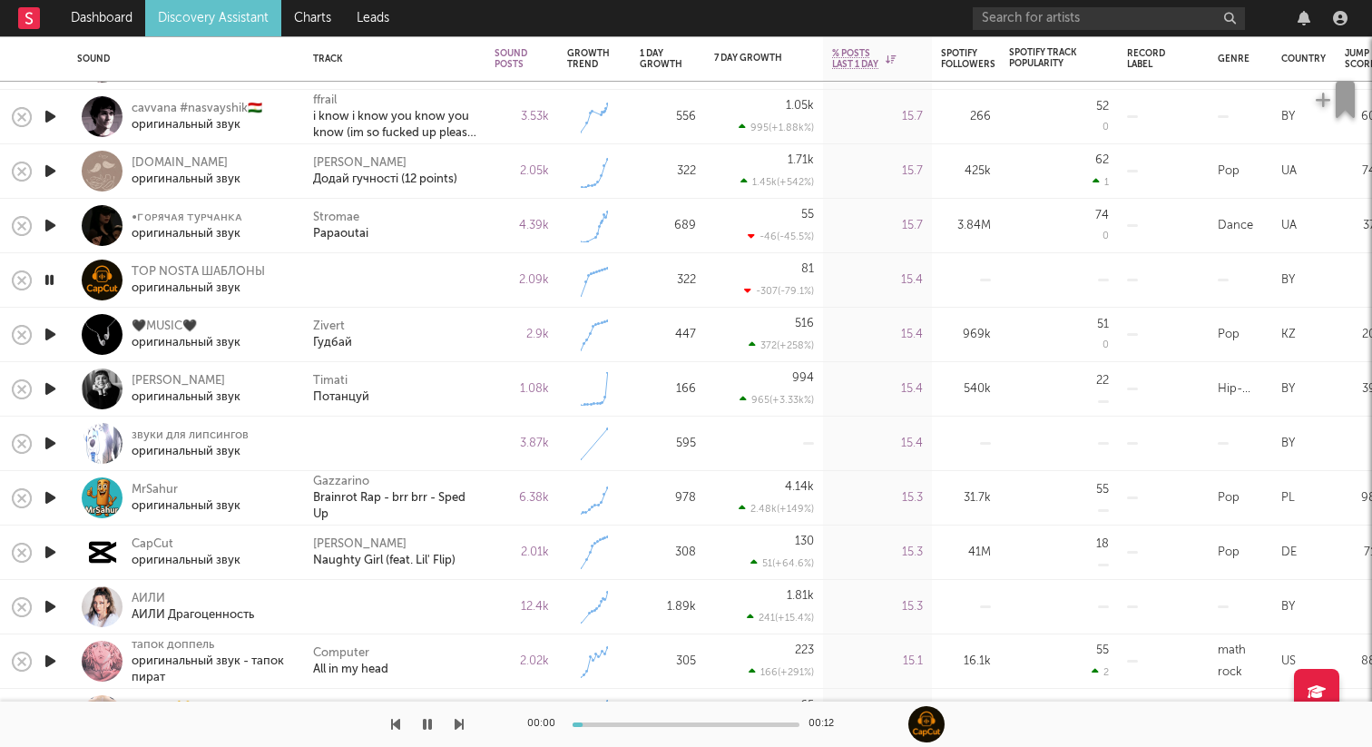
click at [52, 442] on icon "button" at bounding box center [50, 443] width 19 height 23
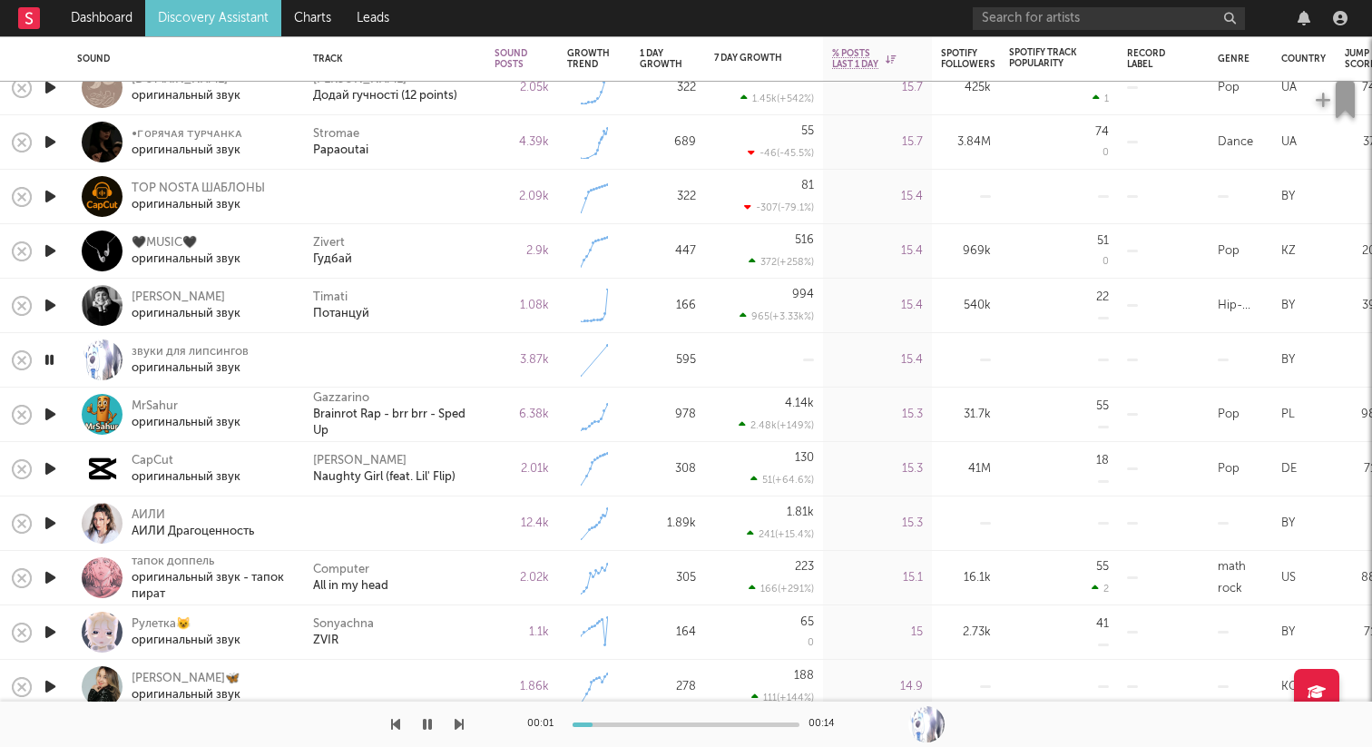
click at [53, 523] on icon "button" at bounding box center [50, 523] width 19 height 23
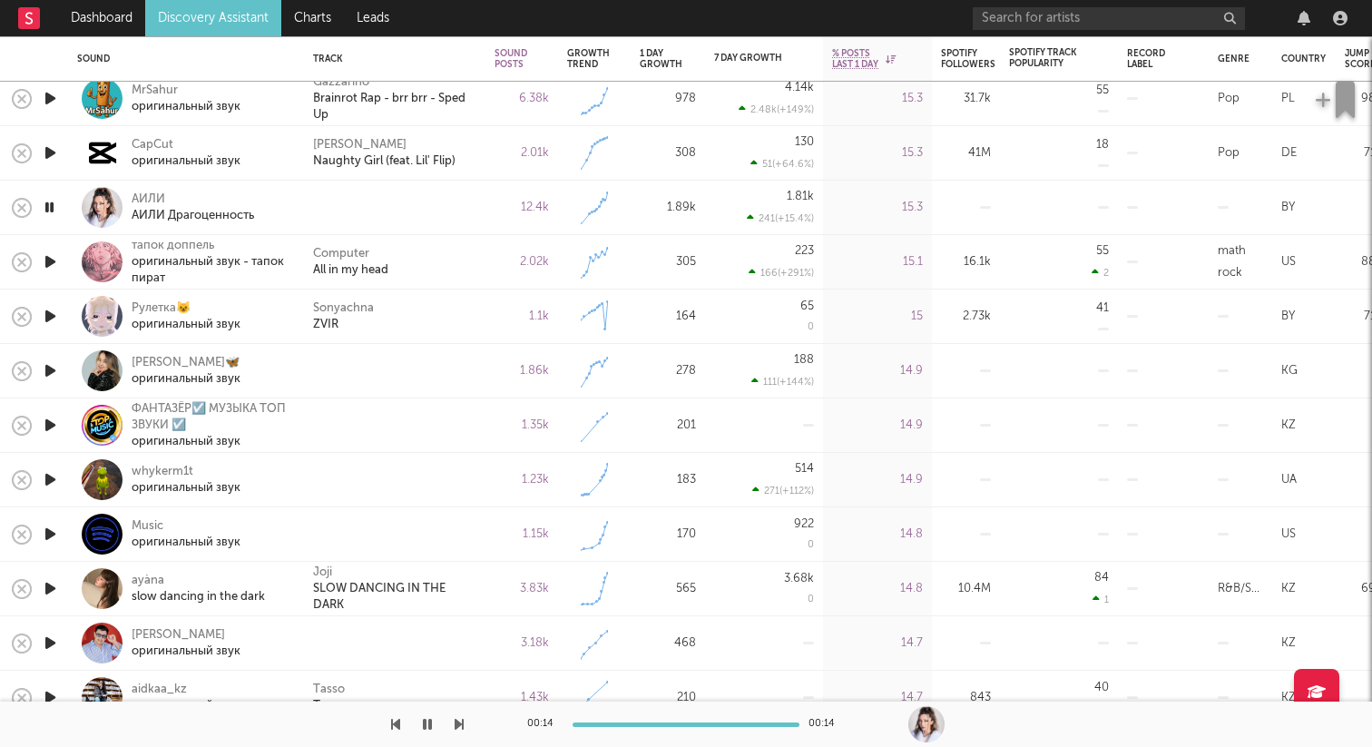
click at [57, 364] on icon "button" at bounding box center [50, 370] width 19 height 23
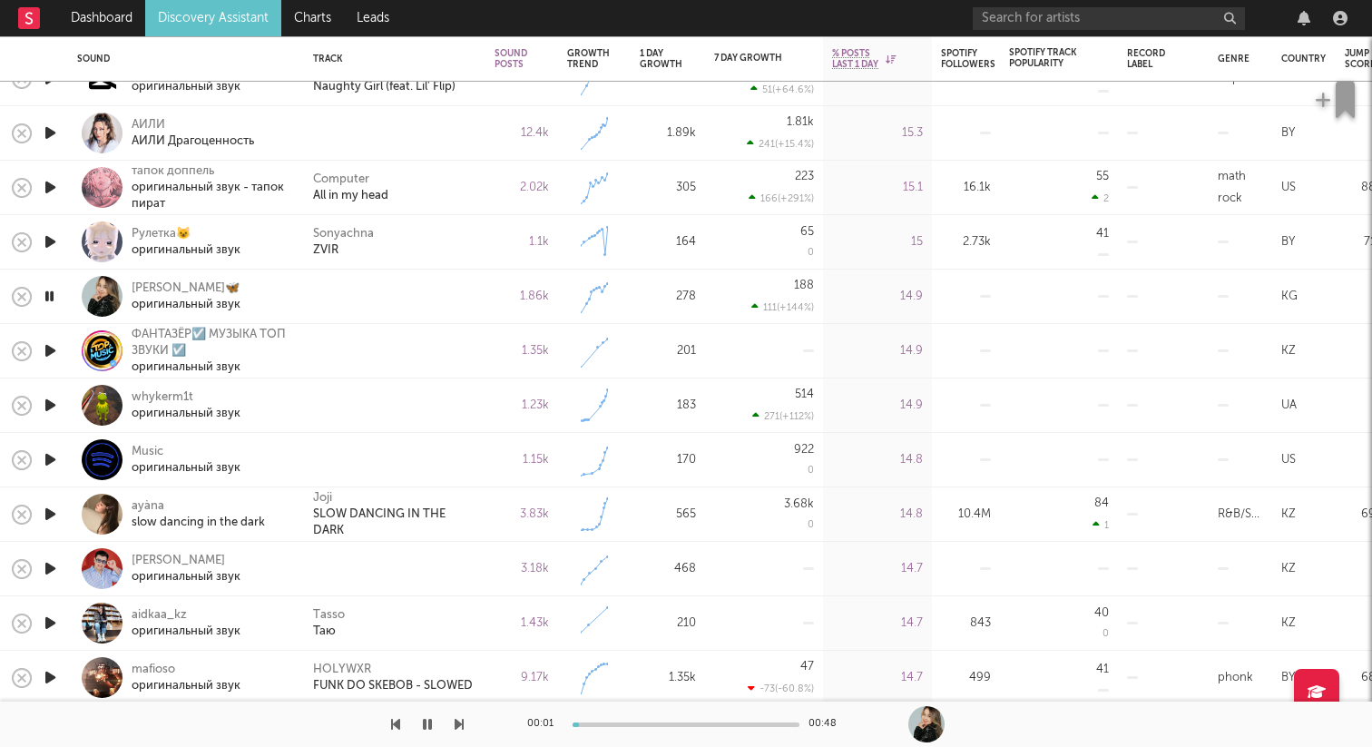
click at [48, 402] on icon "button" at bounding box center [50, 405] width 19 height 23
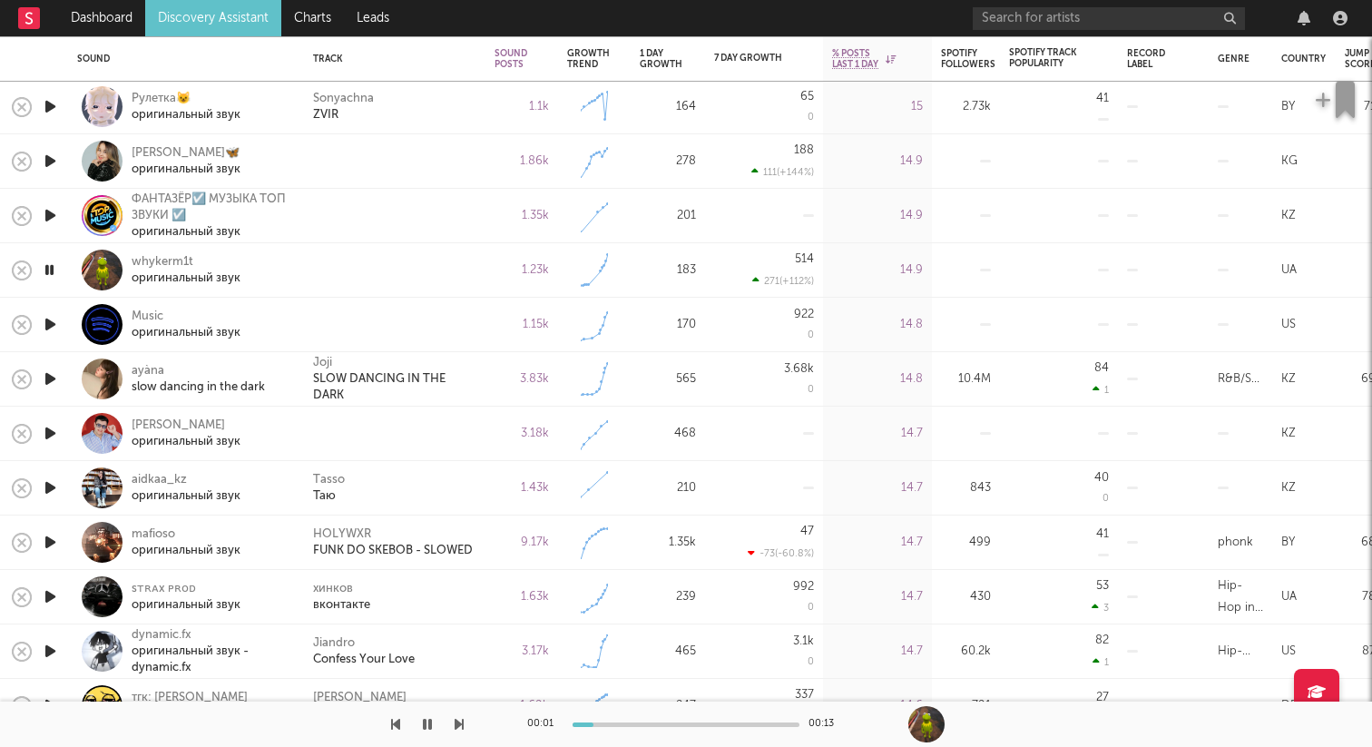
click at [47, 323] on icon "button" at bounding box center [50, 324] width 19 height 23
click at [43, 324] on icon "button" at bounding box center [49, 324] width 17 height 23
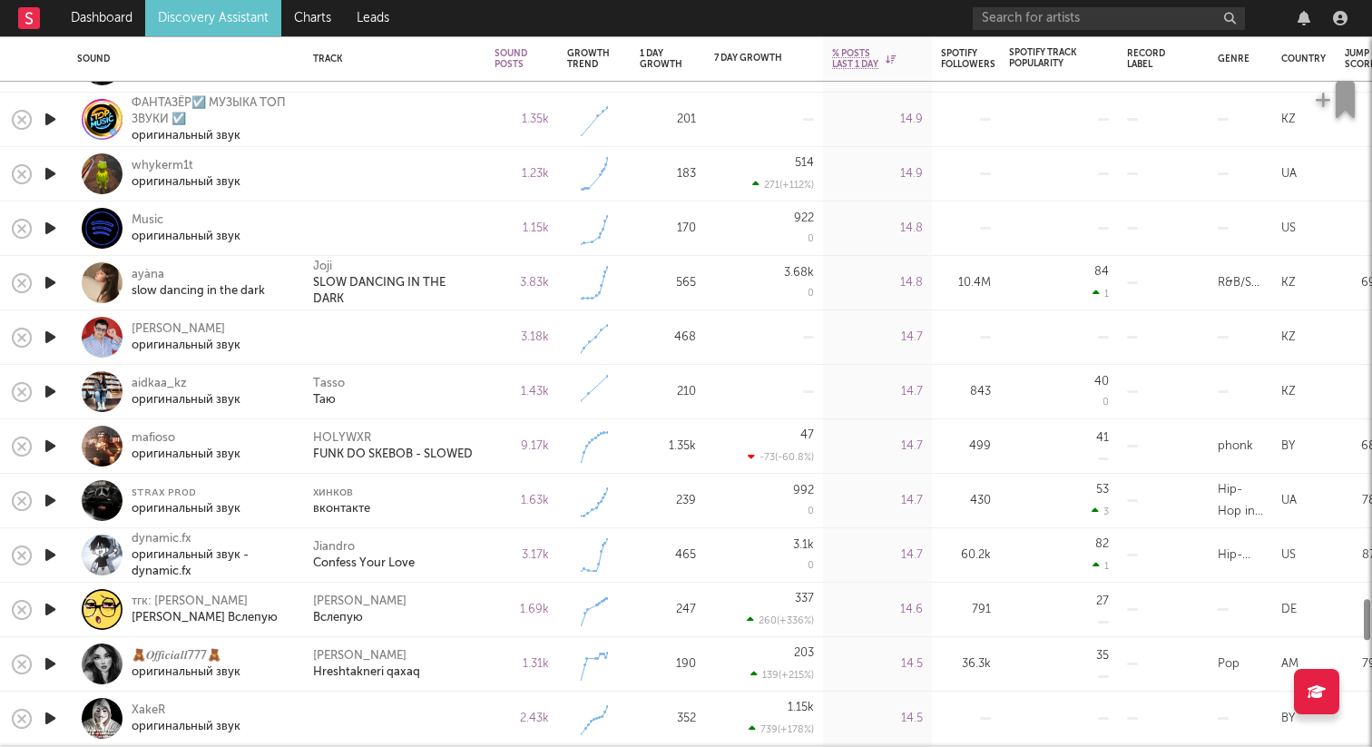
click at [49, 341] on icon "button" at bounding box center [50, 337] width 19 height 23
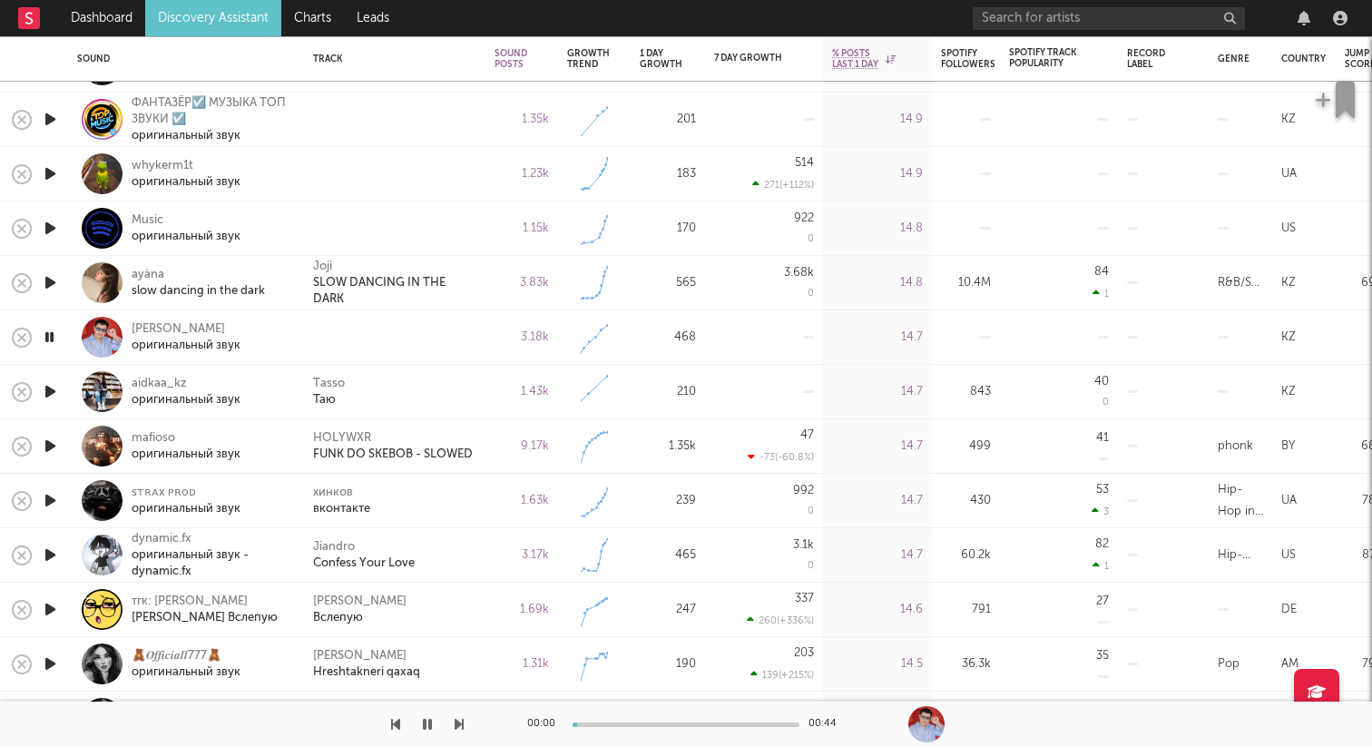
click at [49, 341] on icon "button" at bounding box center [49, 337] width 17 height 23
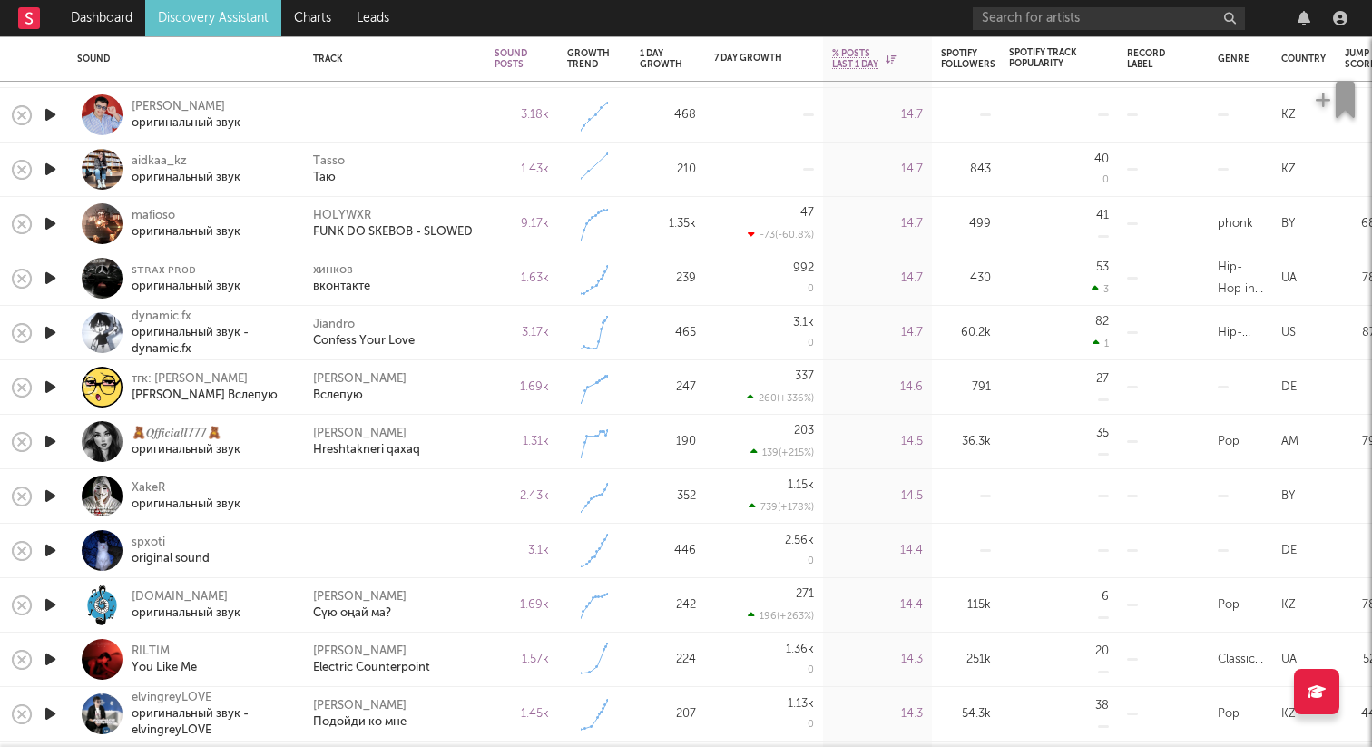
click at [54, 497] on icon "button" at bounding box center [50, 496] width 19 height 23
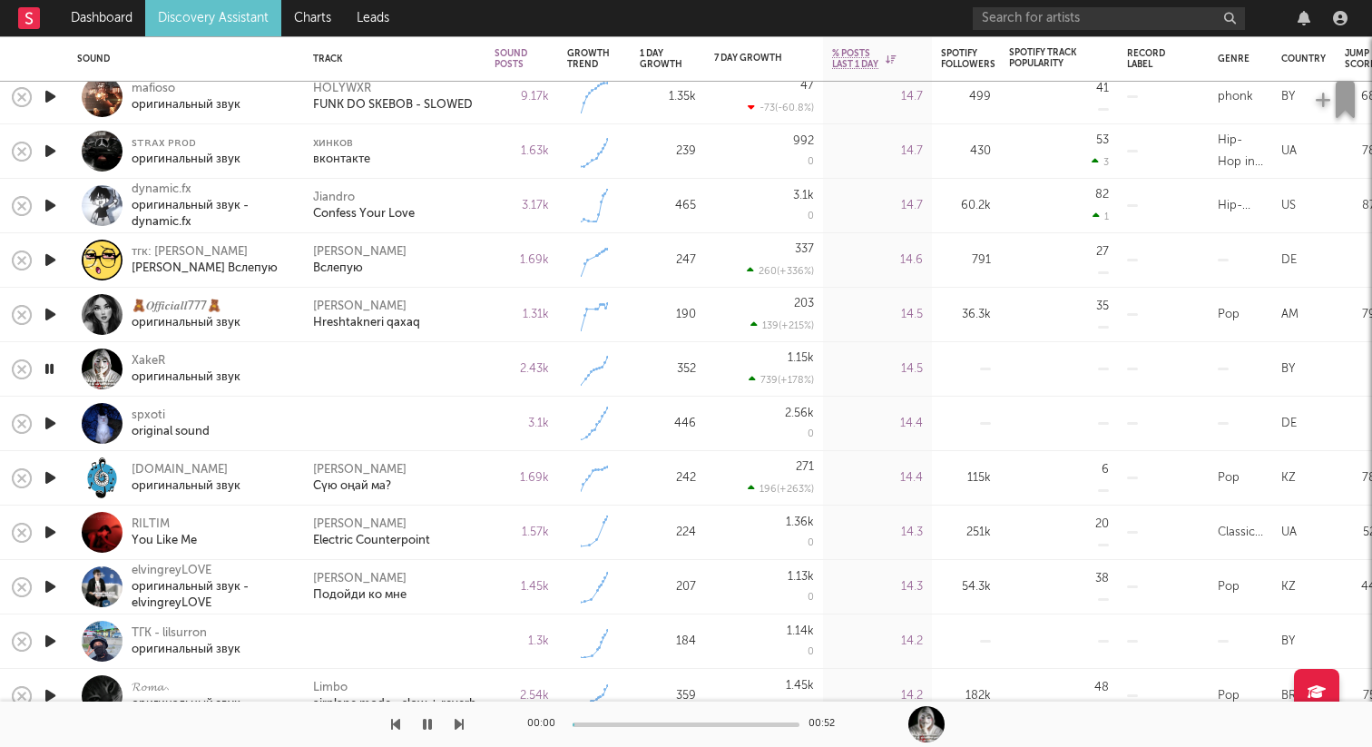
click at [53, 420] on icon "button" at bounding box center [50, 423] width 19 height 23
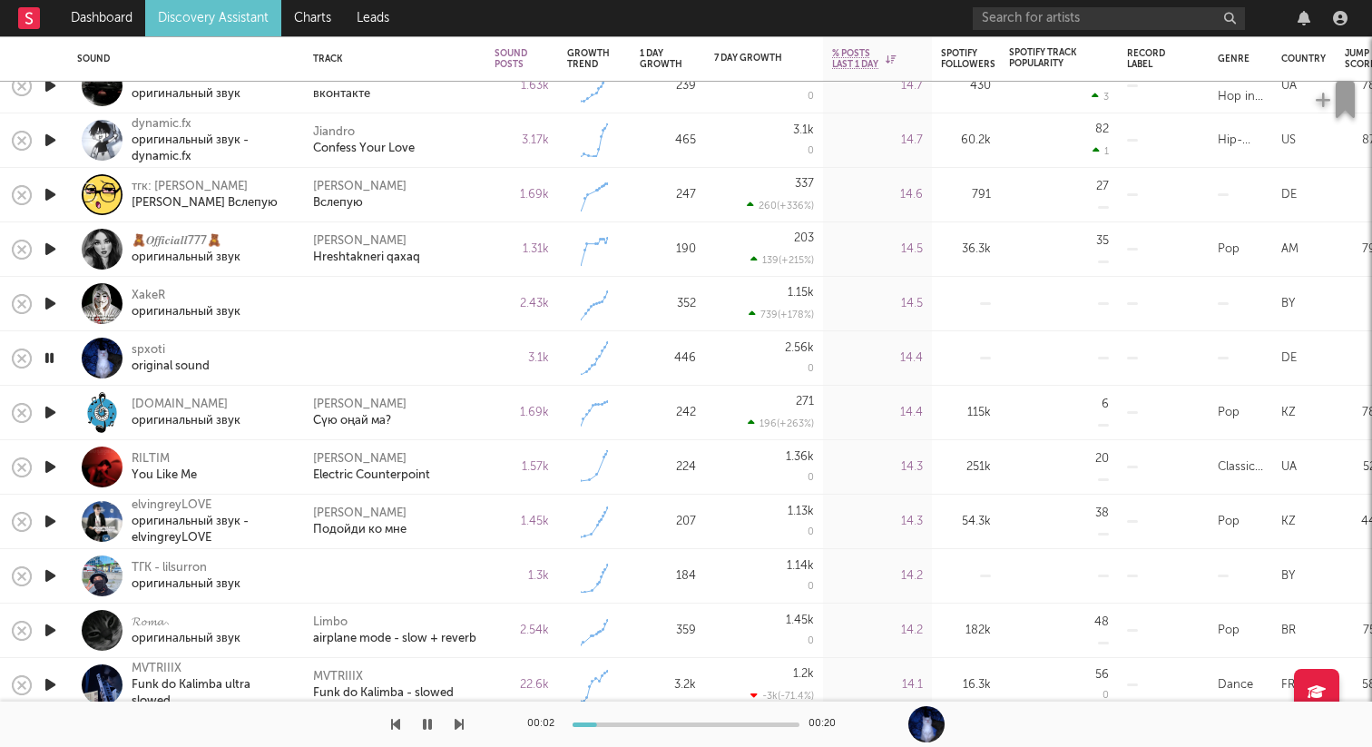
click at [52, 355] on icon "button" at bounding box center [49, 358] width 17 height 23
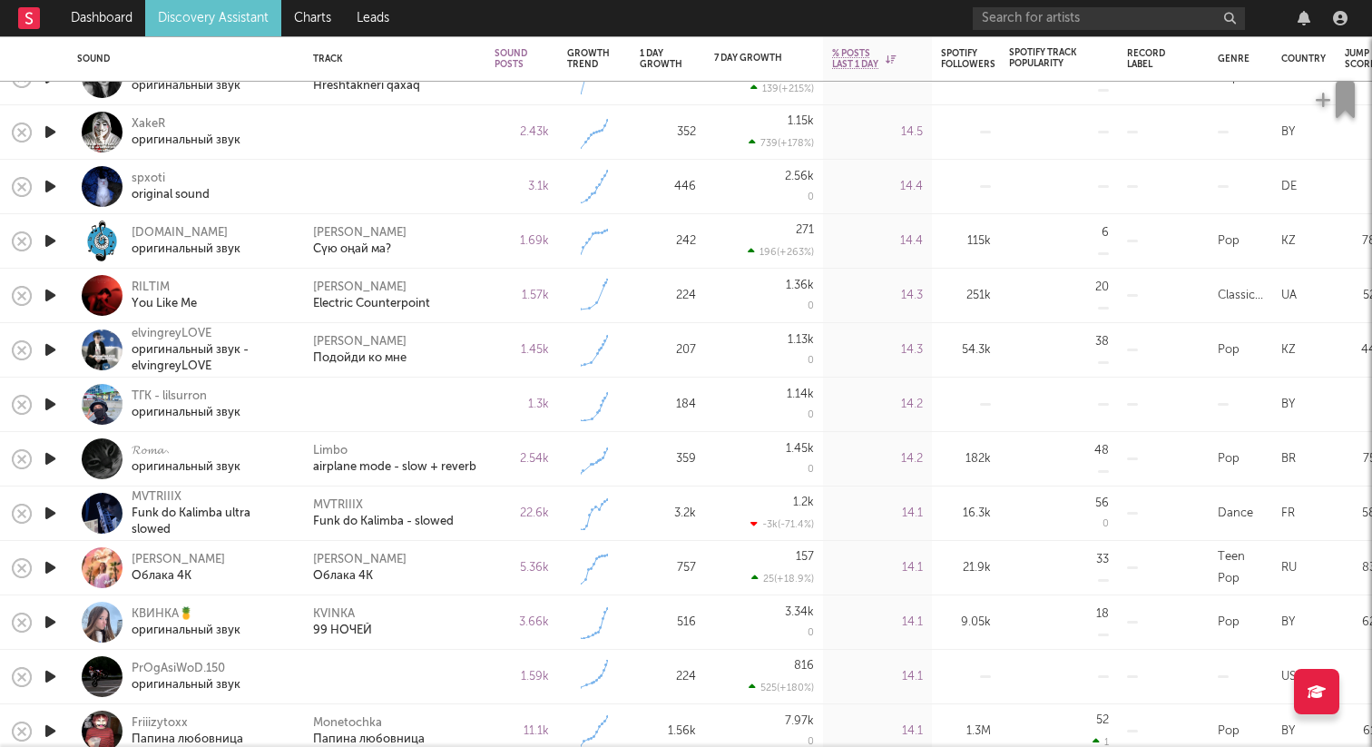
click at [44, 411] on icon "button" at bounding box center [50, 404] width 19 height 23
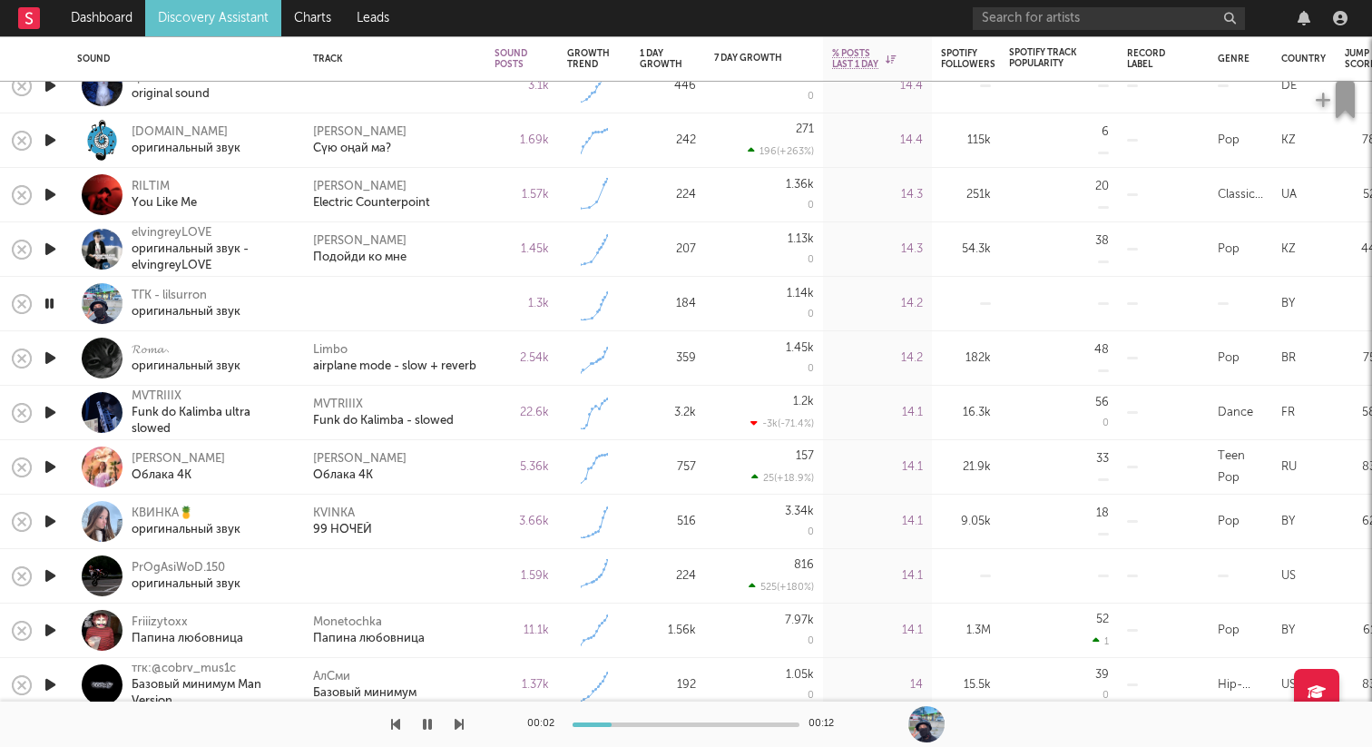
click at [50, 575] on icon "button" at bounding box center [50, 576] width 19 height 23
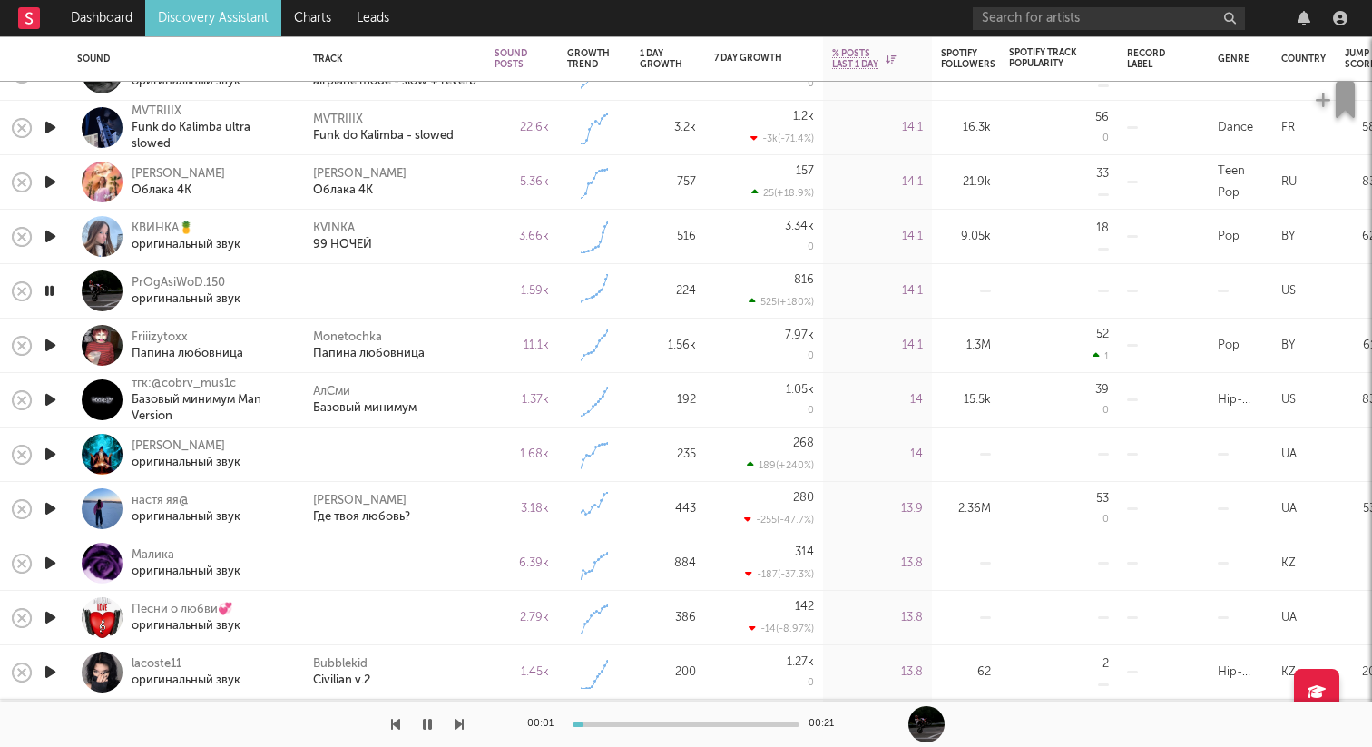
click at [60, 452] on div at bounding box center [50, 455] width 36 height 54
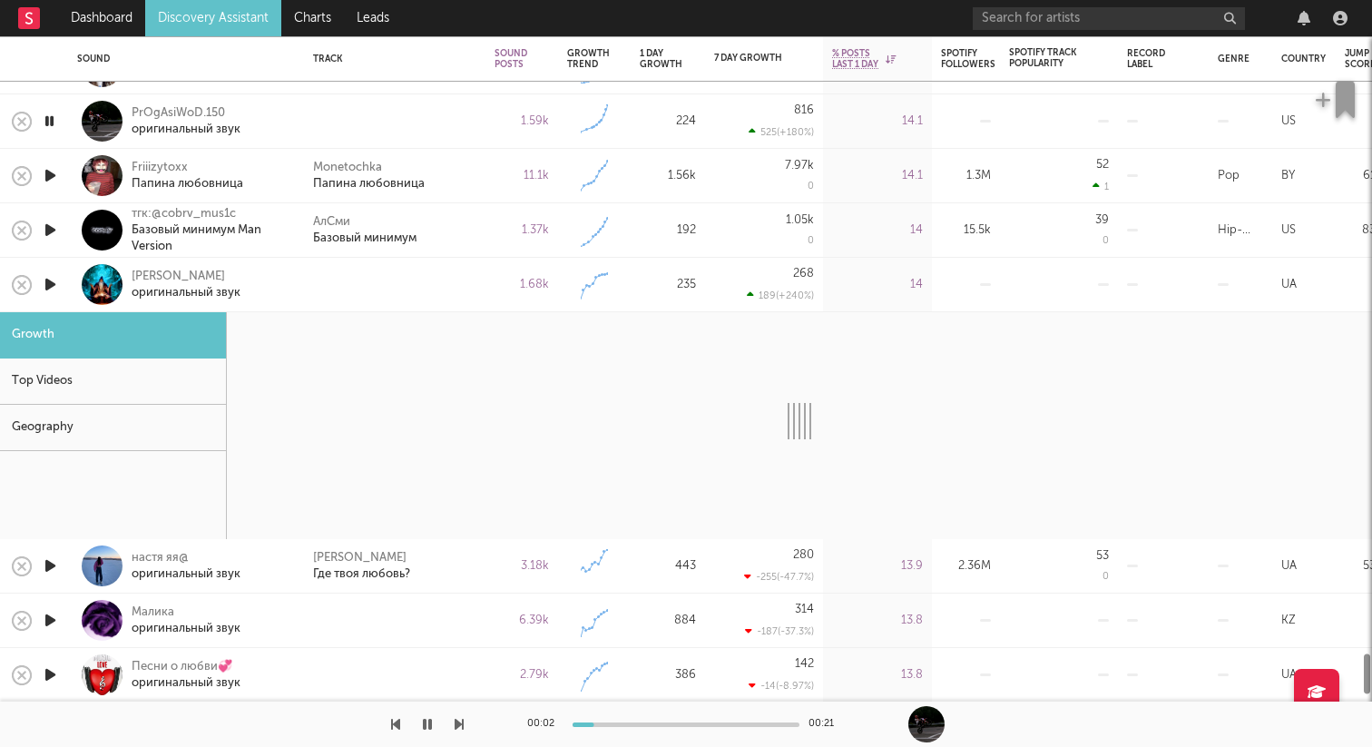
click at [101, 281] on div at bounding box center [102, 284] width 41 height 41
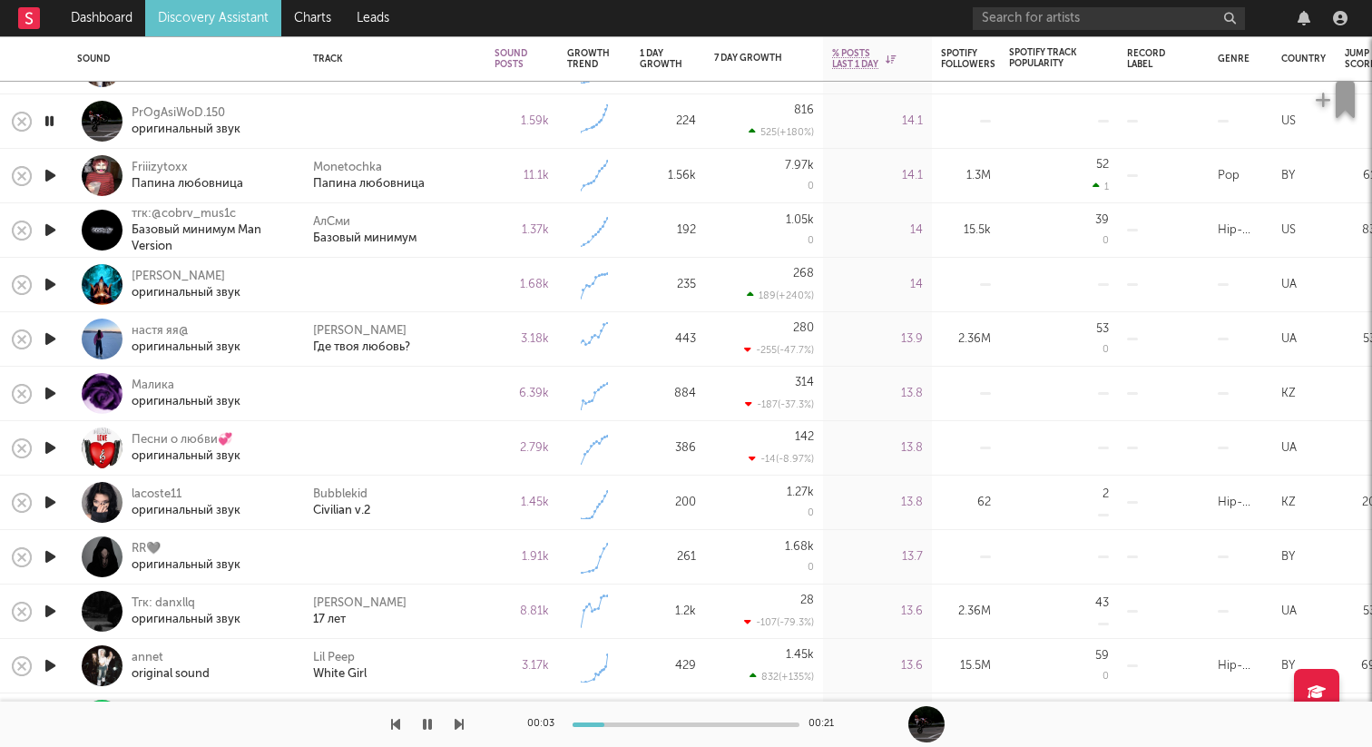
click at [46, 395] on icon "button" at bounding box center [50, 393] width 19 height 23
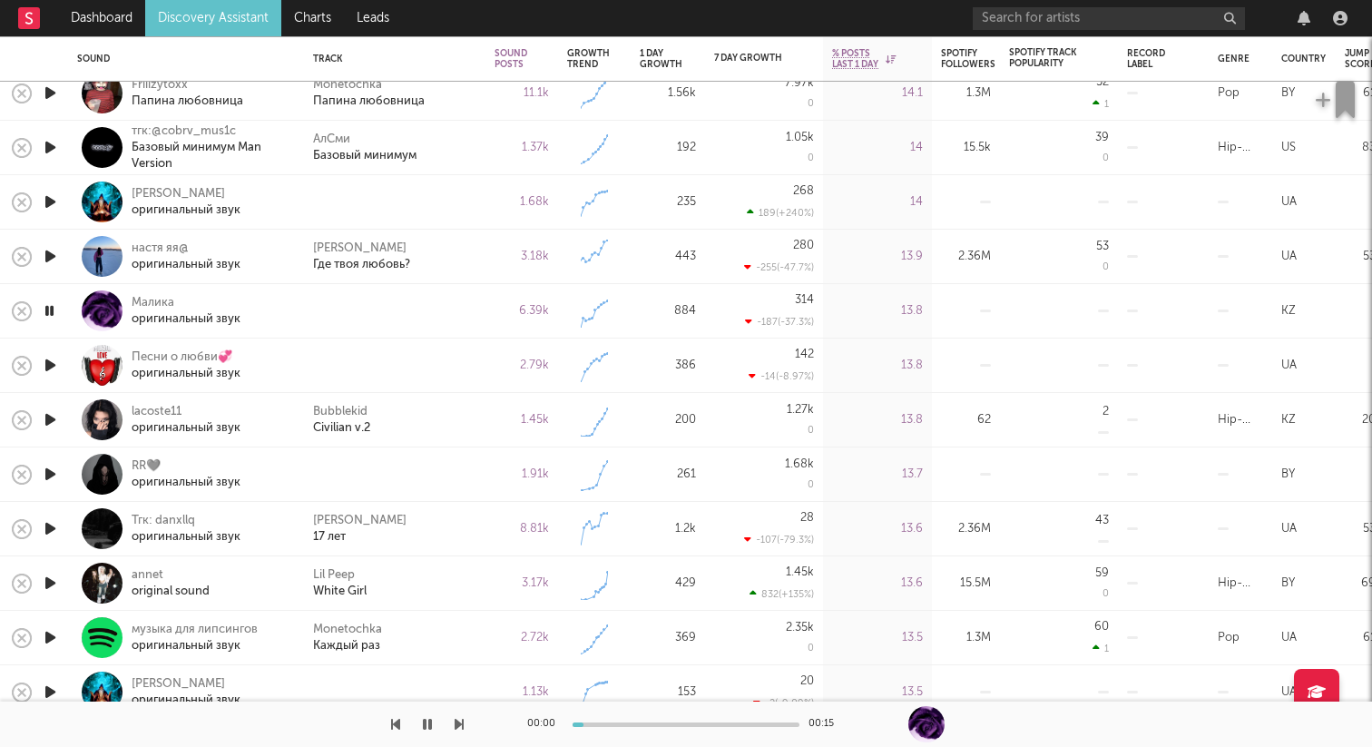
click at [50, 360] on icon "button" at bounding box center [50, 365] width 19 height 23
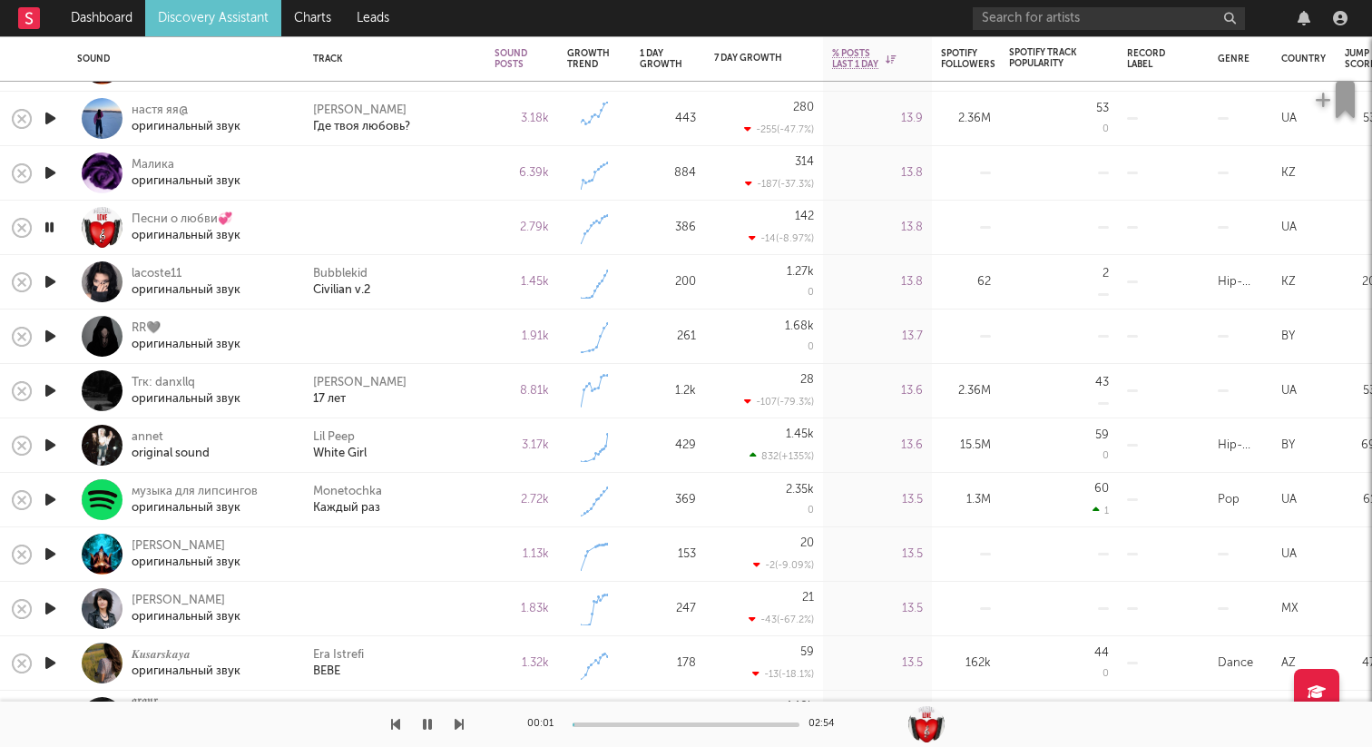
click at [48, 336] on icon "button" at bounding box center [50, 336] width 19 height 23
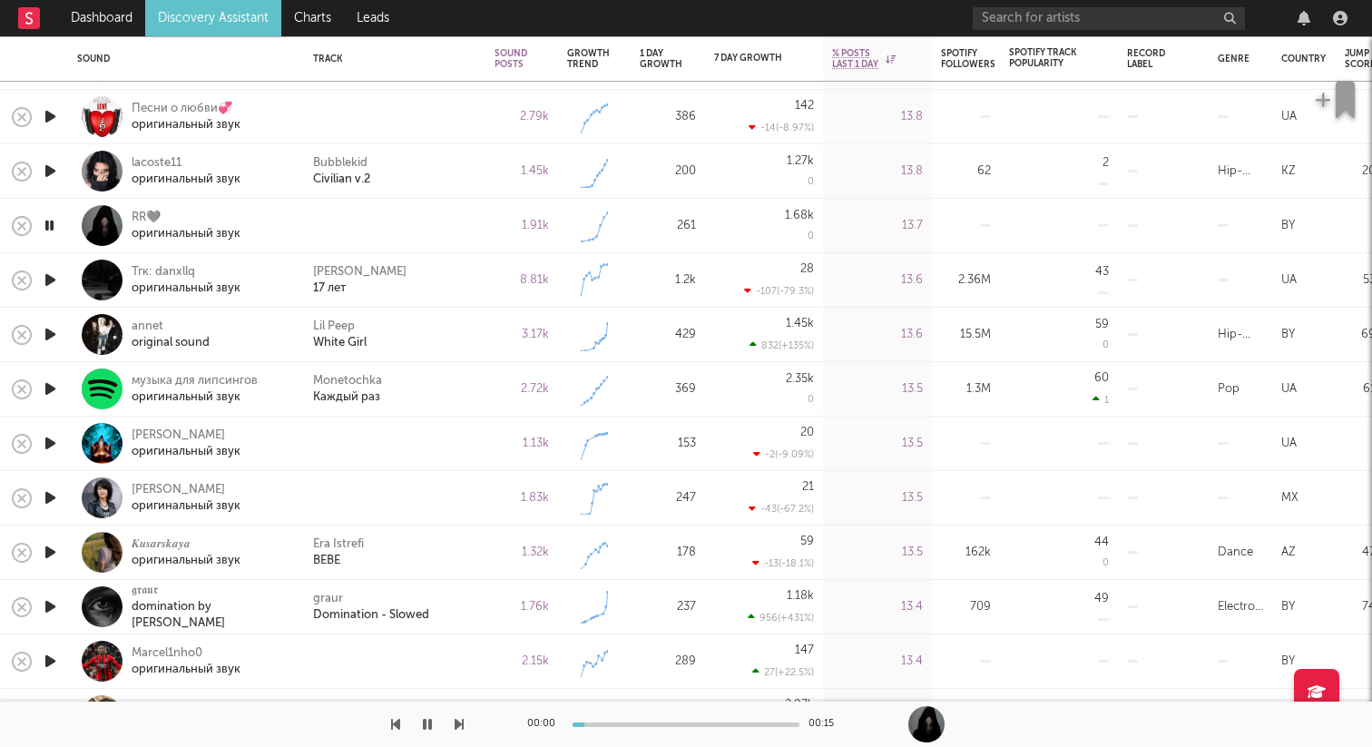
click at [52, 437] on icon "button" at bounding box center [50, 443] width 19 height 23
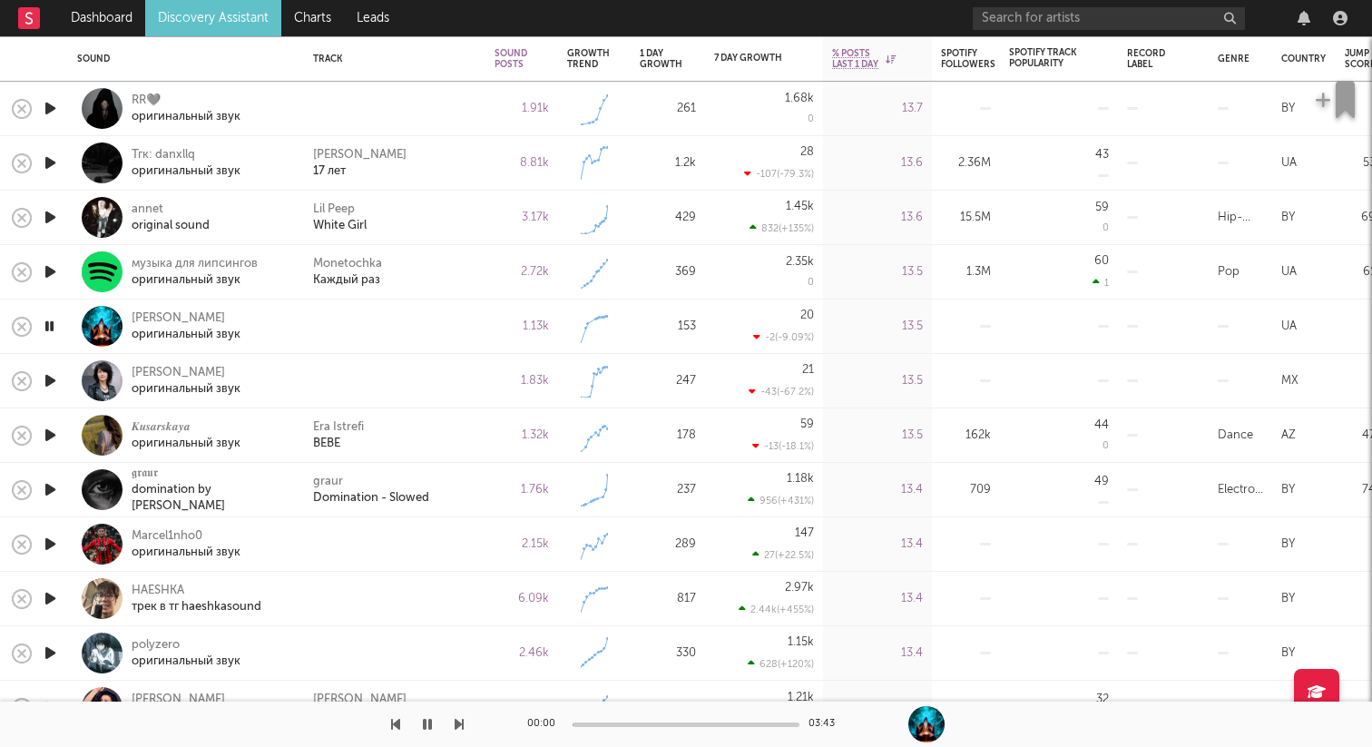
click at [52, 377] on icon "button" at bounding box center [50, 380] width 19 height 23
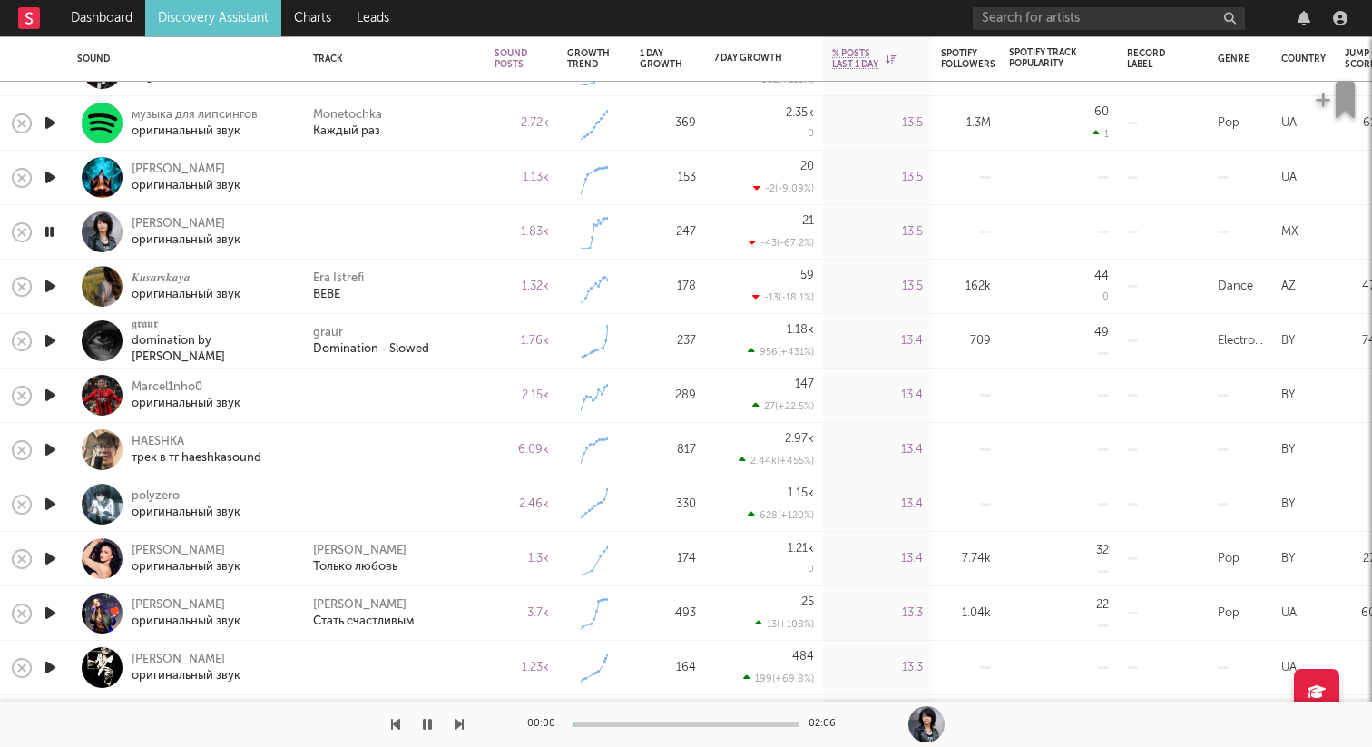
click at [56, 393] on icon "button" at bounding box center [50, 395] width 19 height 23
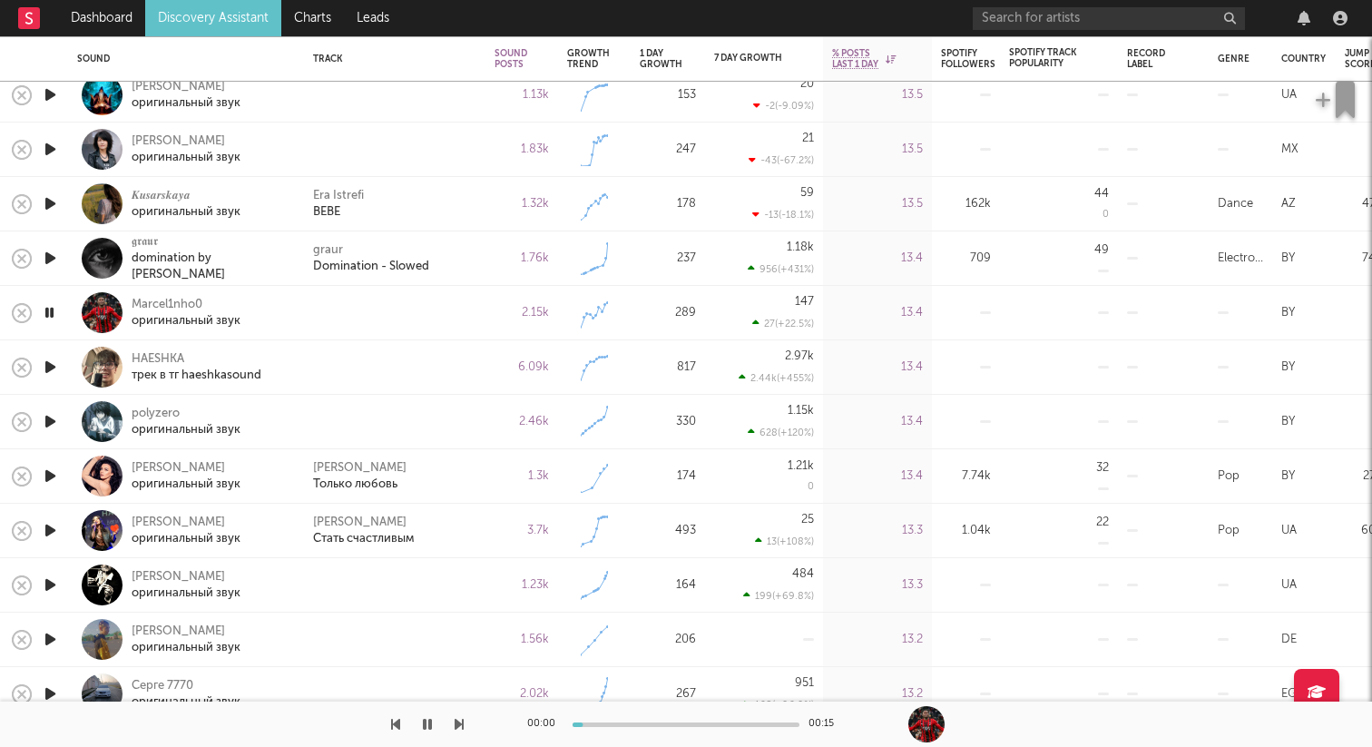
click at [50, 370] on icon "button" at bounding box center [50, 367] width 19 height 23
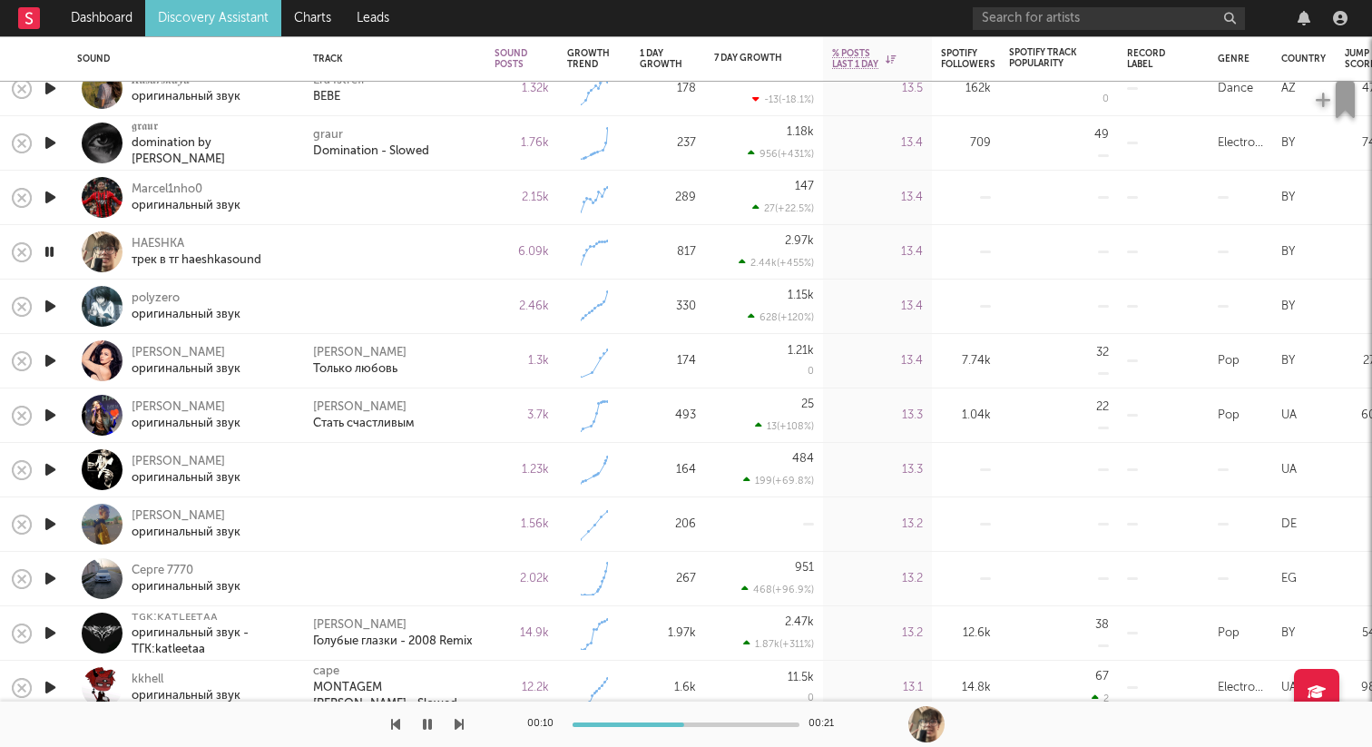
click at [56, 465] on icon "button" at bounding box center [50, 469] width 19 height 23
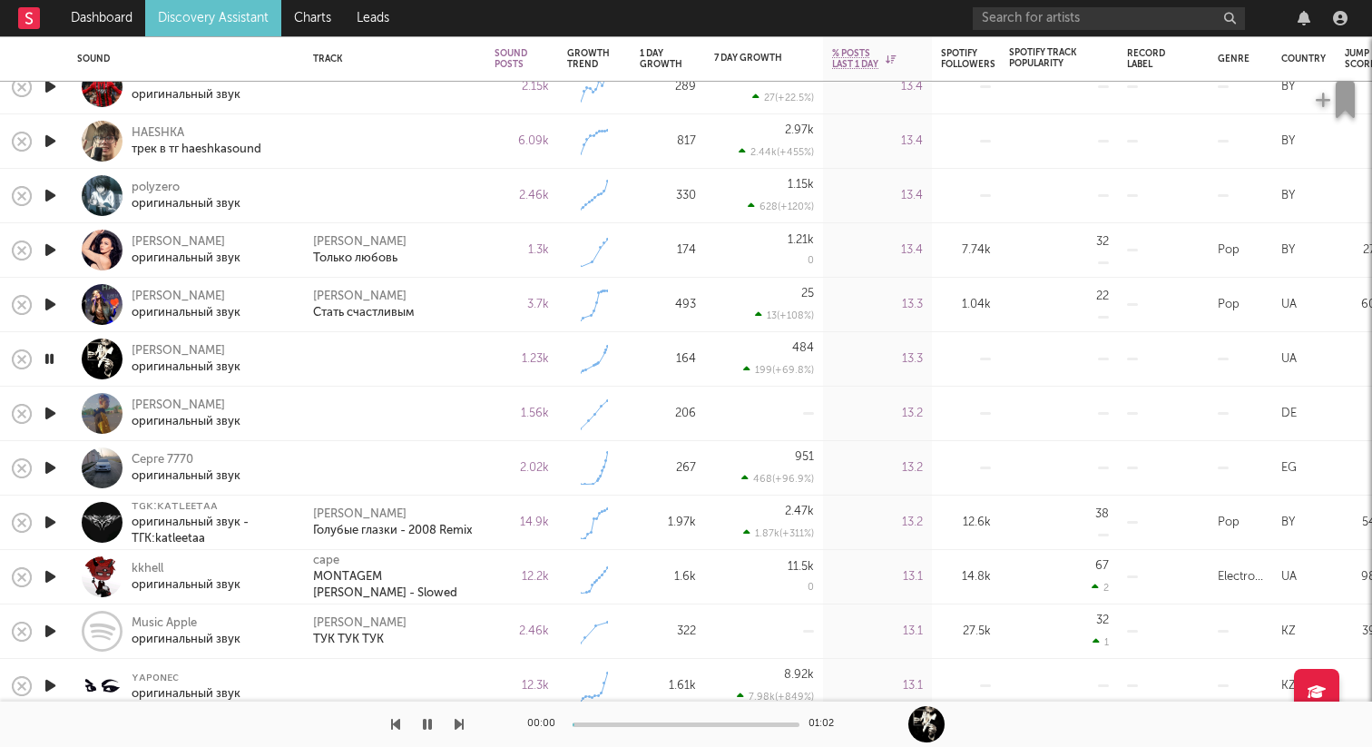
click at [51, 409] on icon "button" at bounding box center [50, 413] width 19 height 23
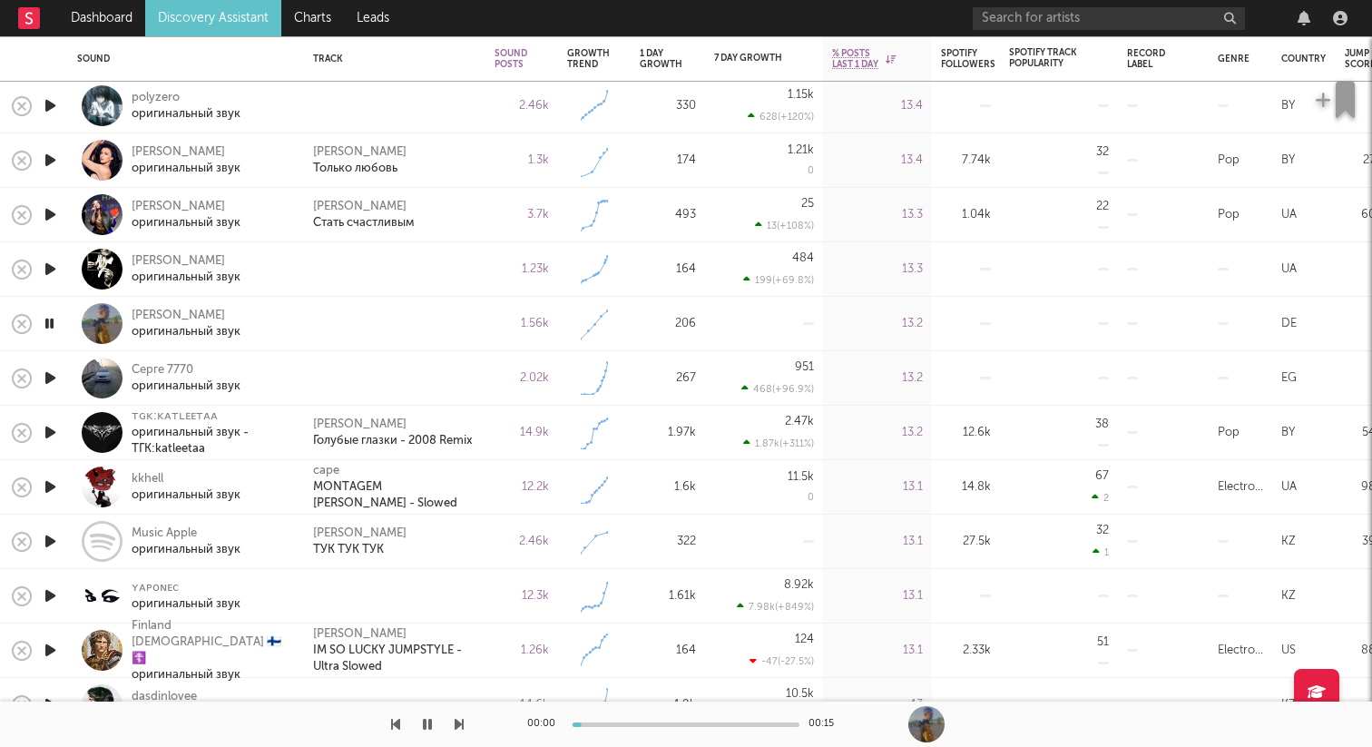
click at [51, 376] on icon "button" at bounding box center [50, 378] width 19 height 23
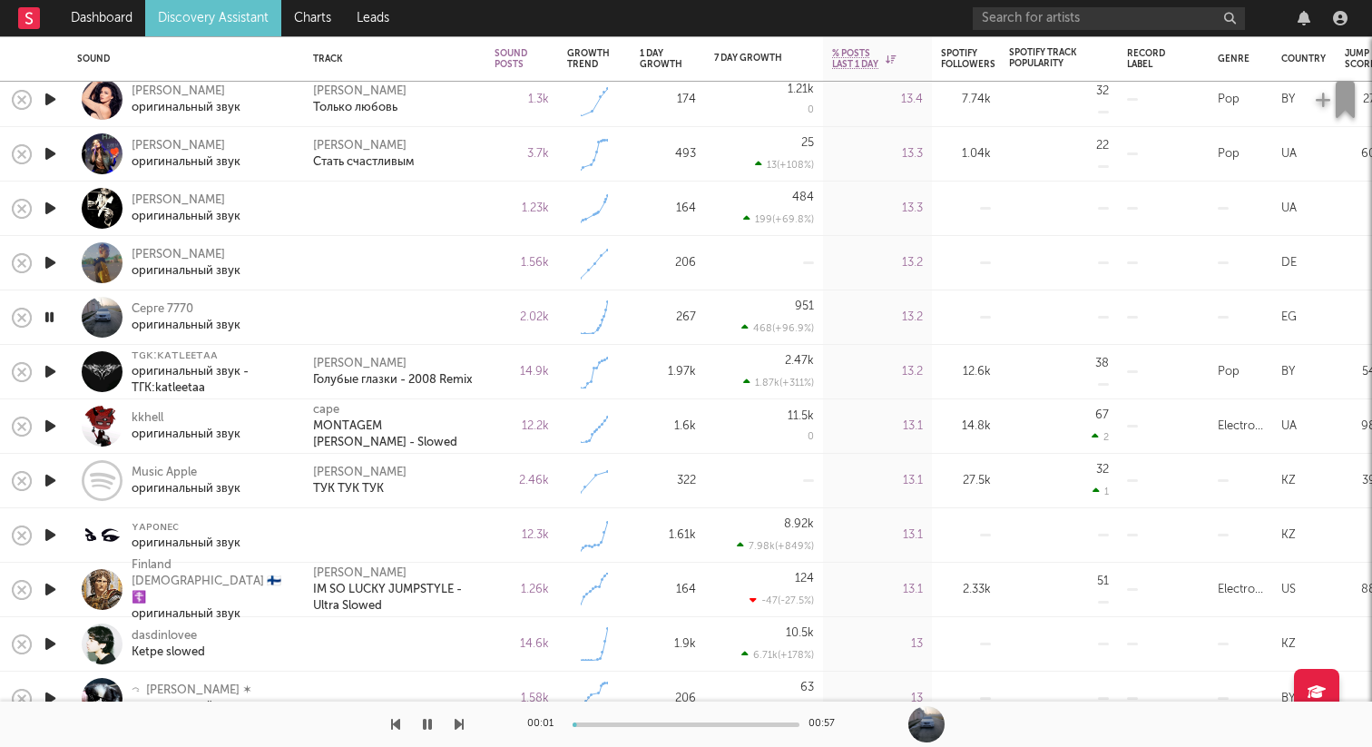
click at [51, 319] on icon "button" at bounding box center [49, 317] width 17 height 23
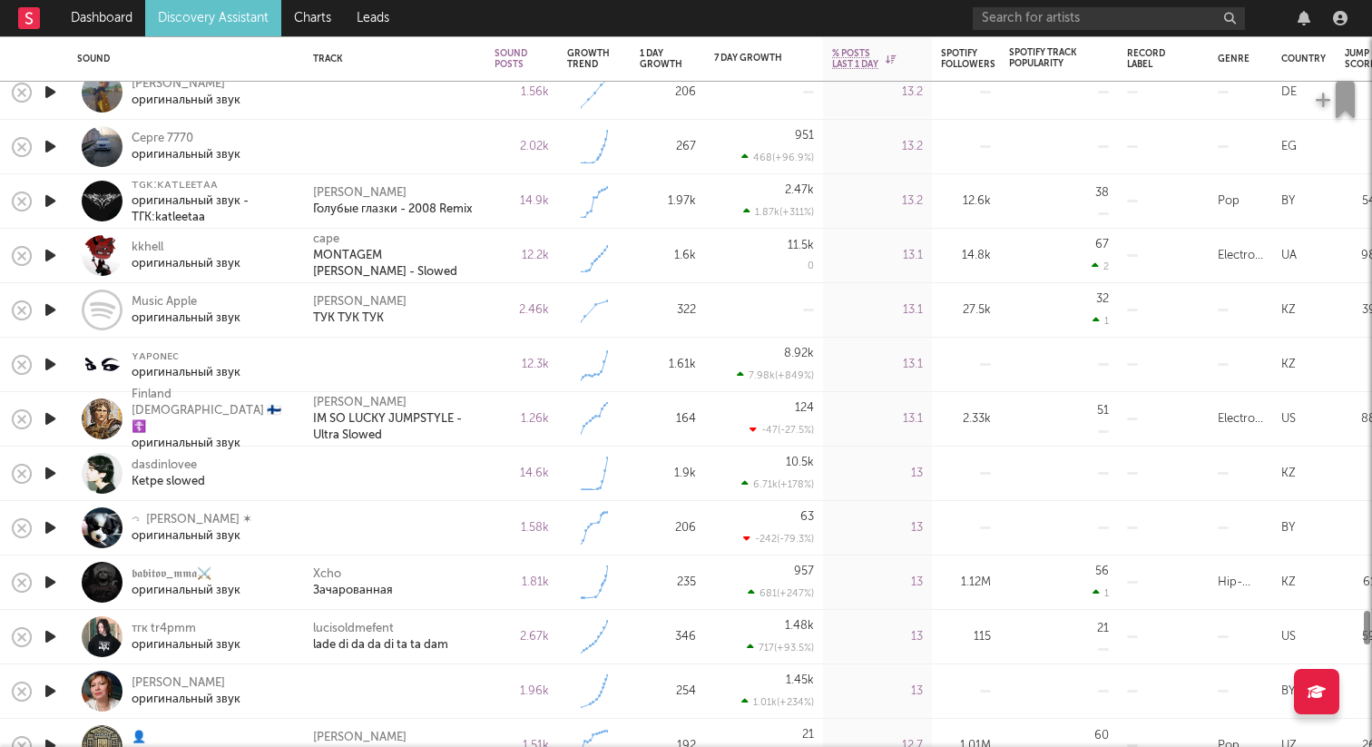
click at [55, 358] on icon "button" at bounding box center [50, 364] width 19 height 23
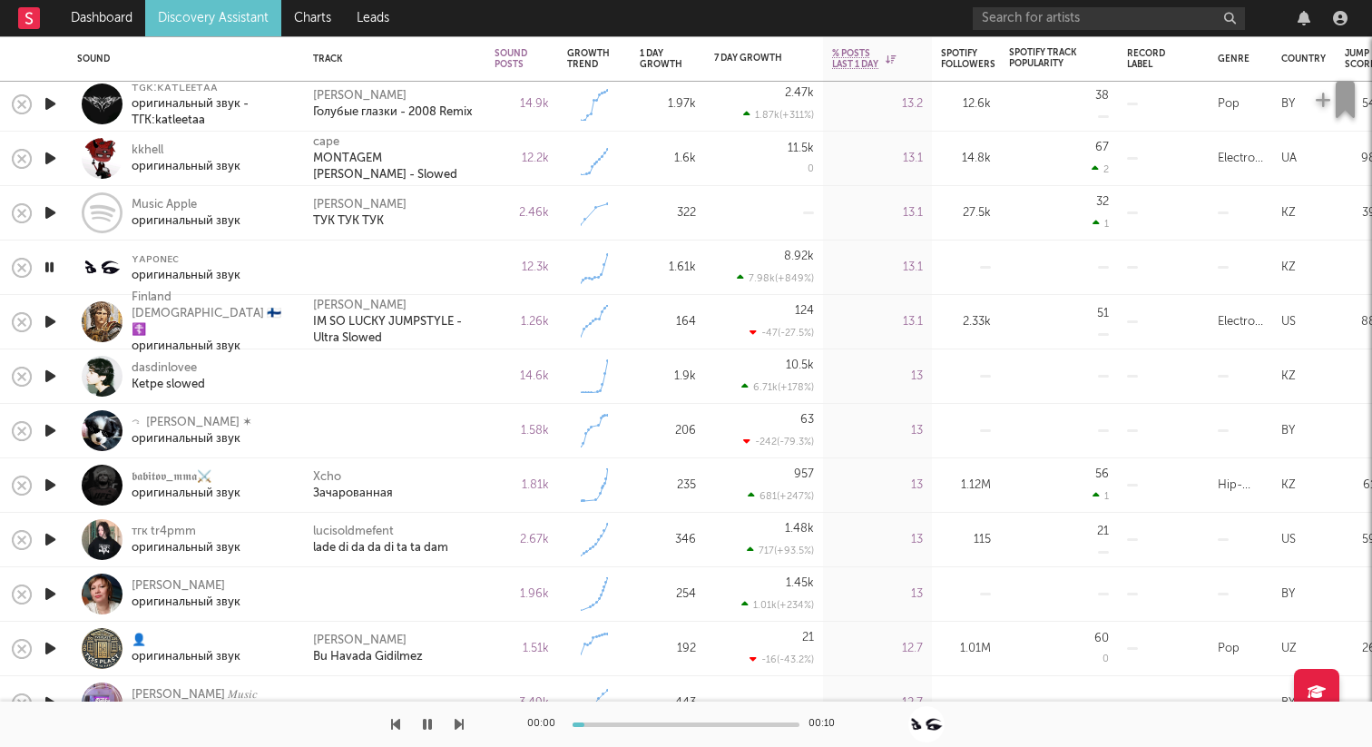
click at [48, 375] on icon "button" at bounding box center [50, 376] width 19 height 23
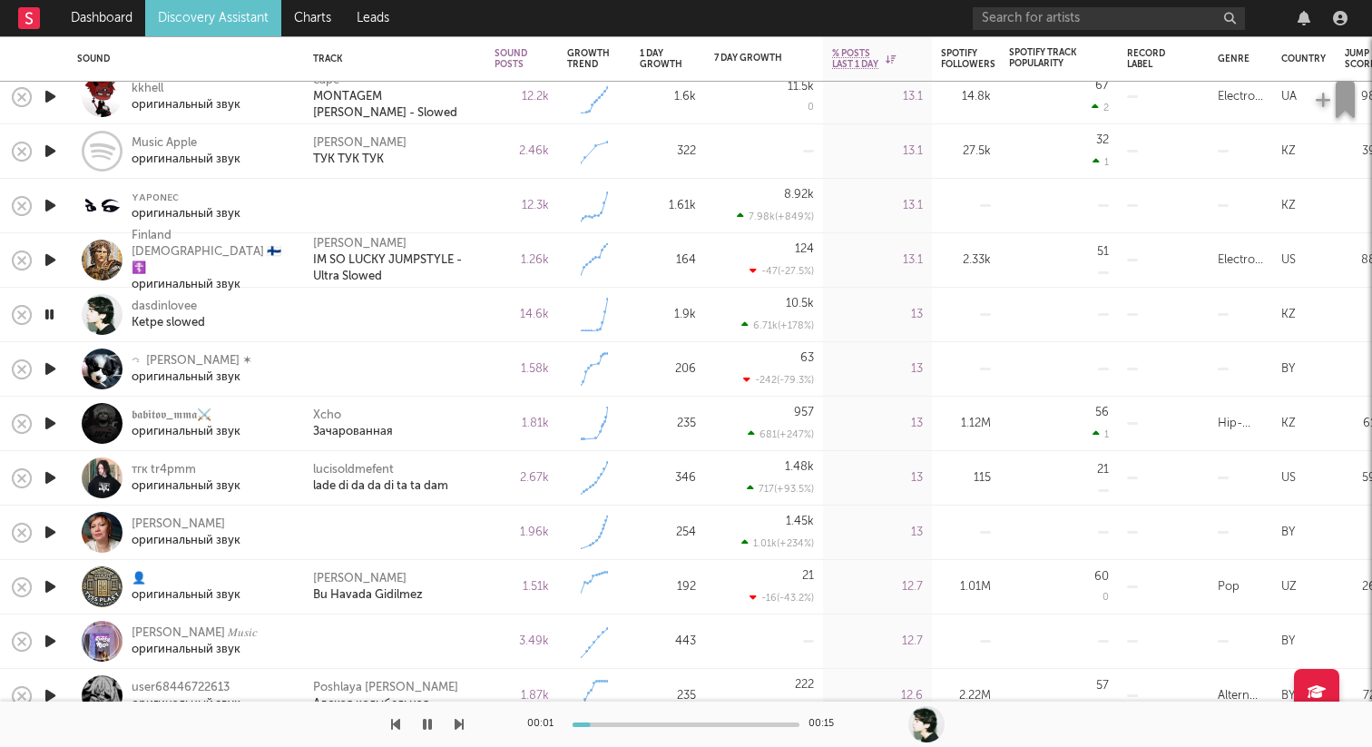
click at [52, 366] on icon "button" at bounding box center [50, 369] width 19 height 23
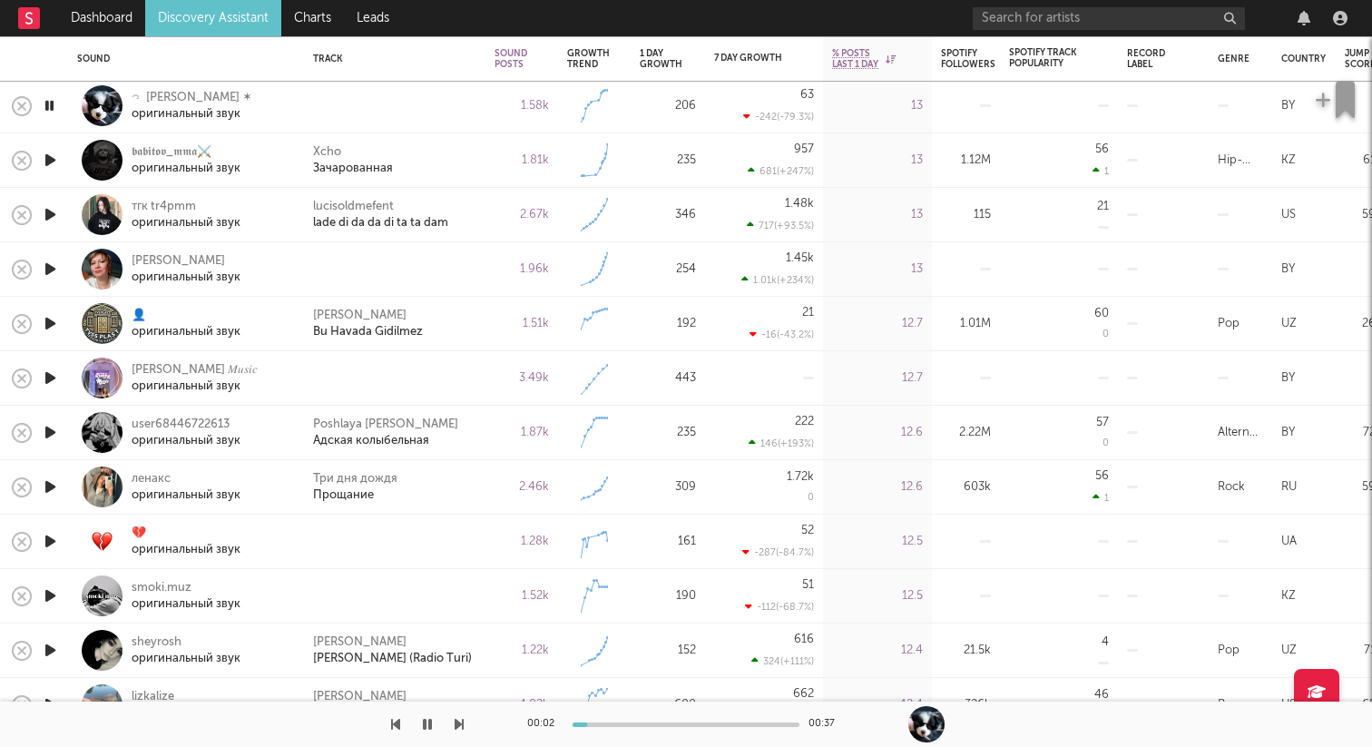
click at [51, 374] on icon "button" at bounding box center [50, 378] width 19 height 23
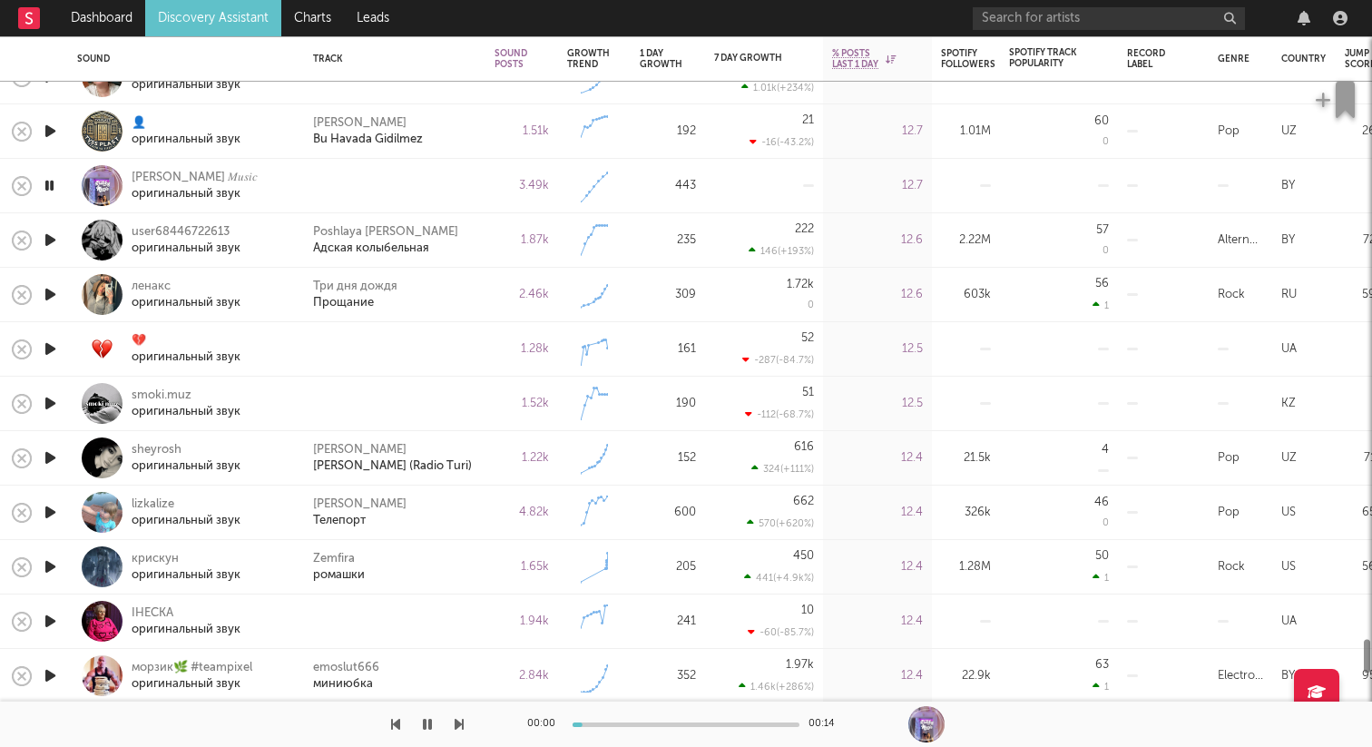
click at [51, 349] on icon "button" at bounding box center [50, 349] width 19 height 23
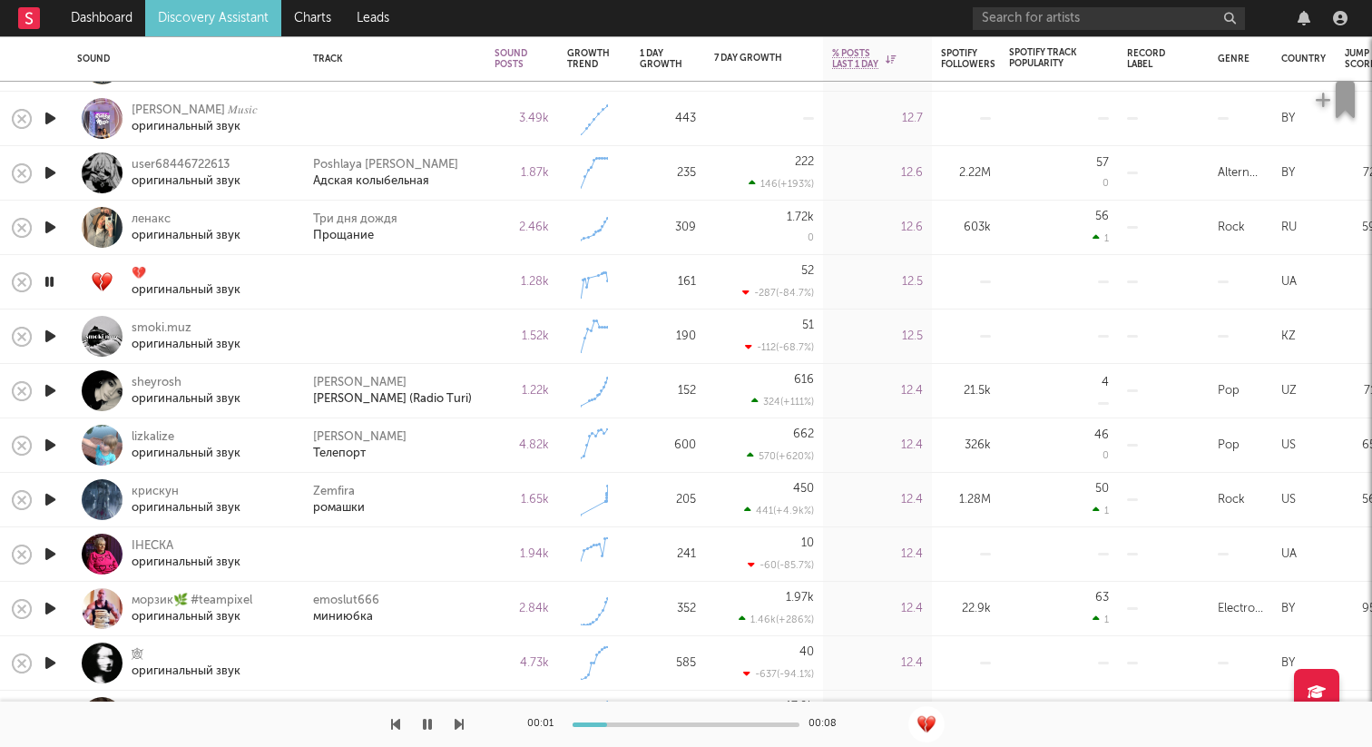
click at [48, 334] on icon "button" at bounding box center [50, 336] width 19 height 23
